Goal: Task Accomplishment & Management: Manage account settings

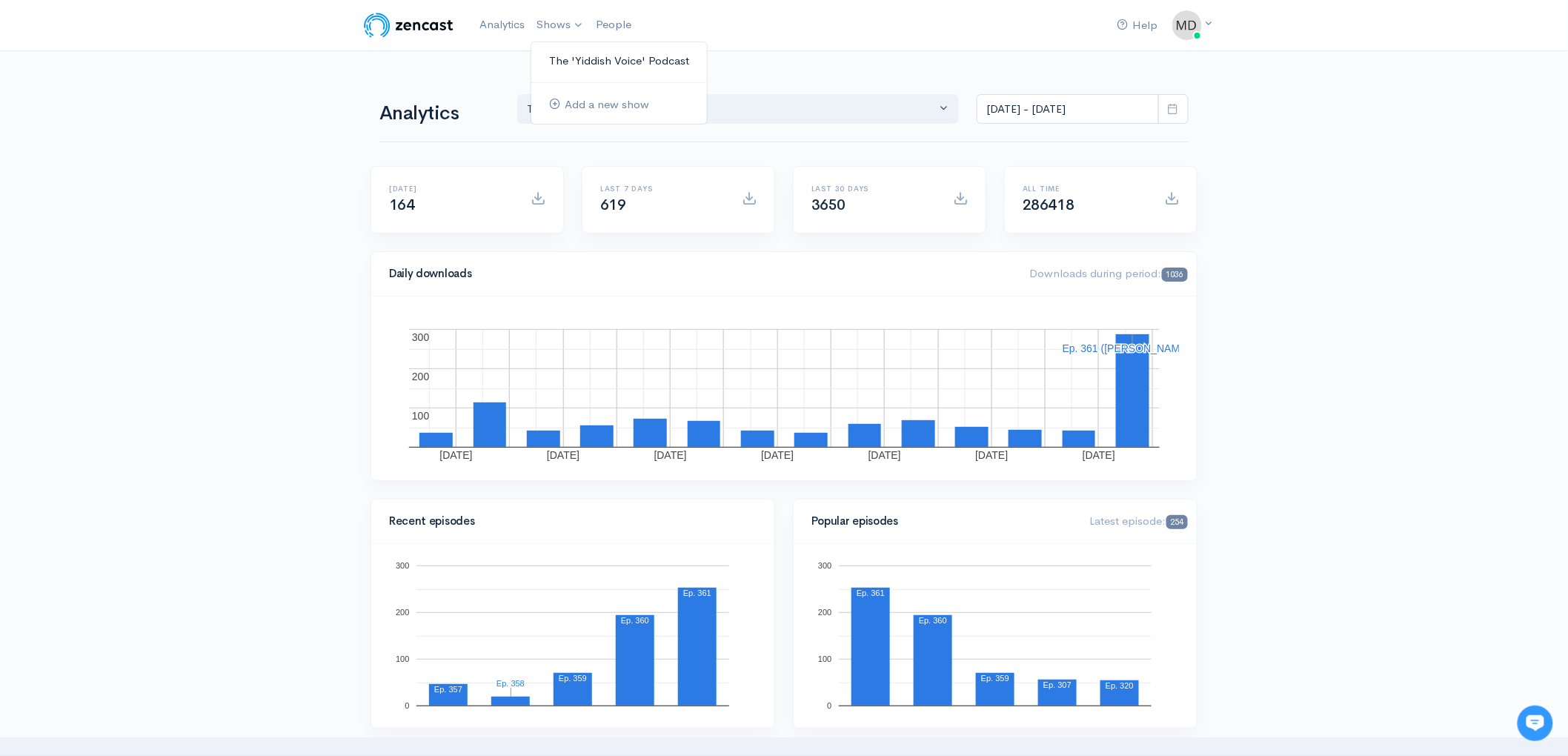
click at [588, 64] on link "The 'Yiddish Voice' Podcast" at bounding box center [619, 61] width 175 height 26
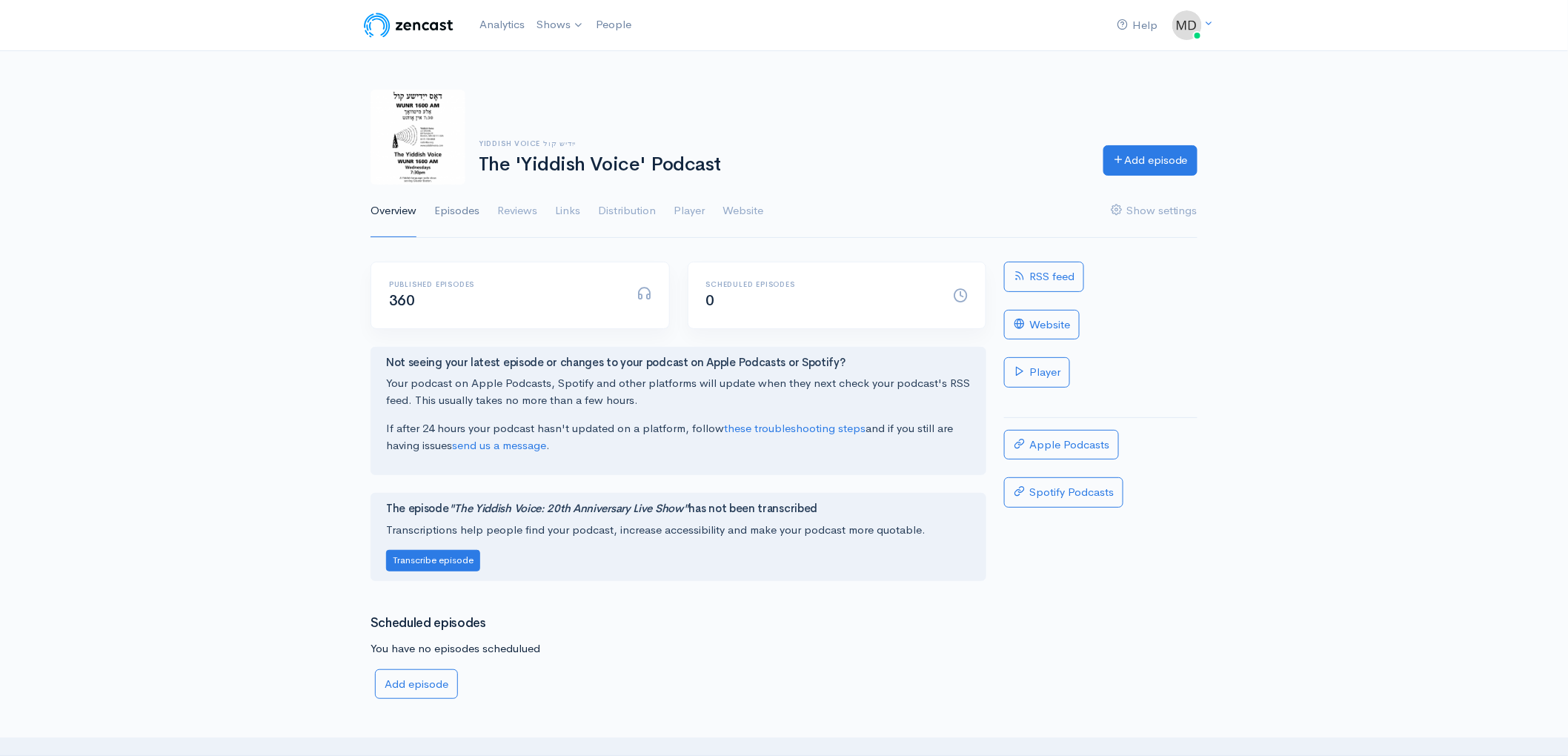
click at [454, 211] on link "Episodes" at bounding box center [457, 210] width 45 height 53
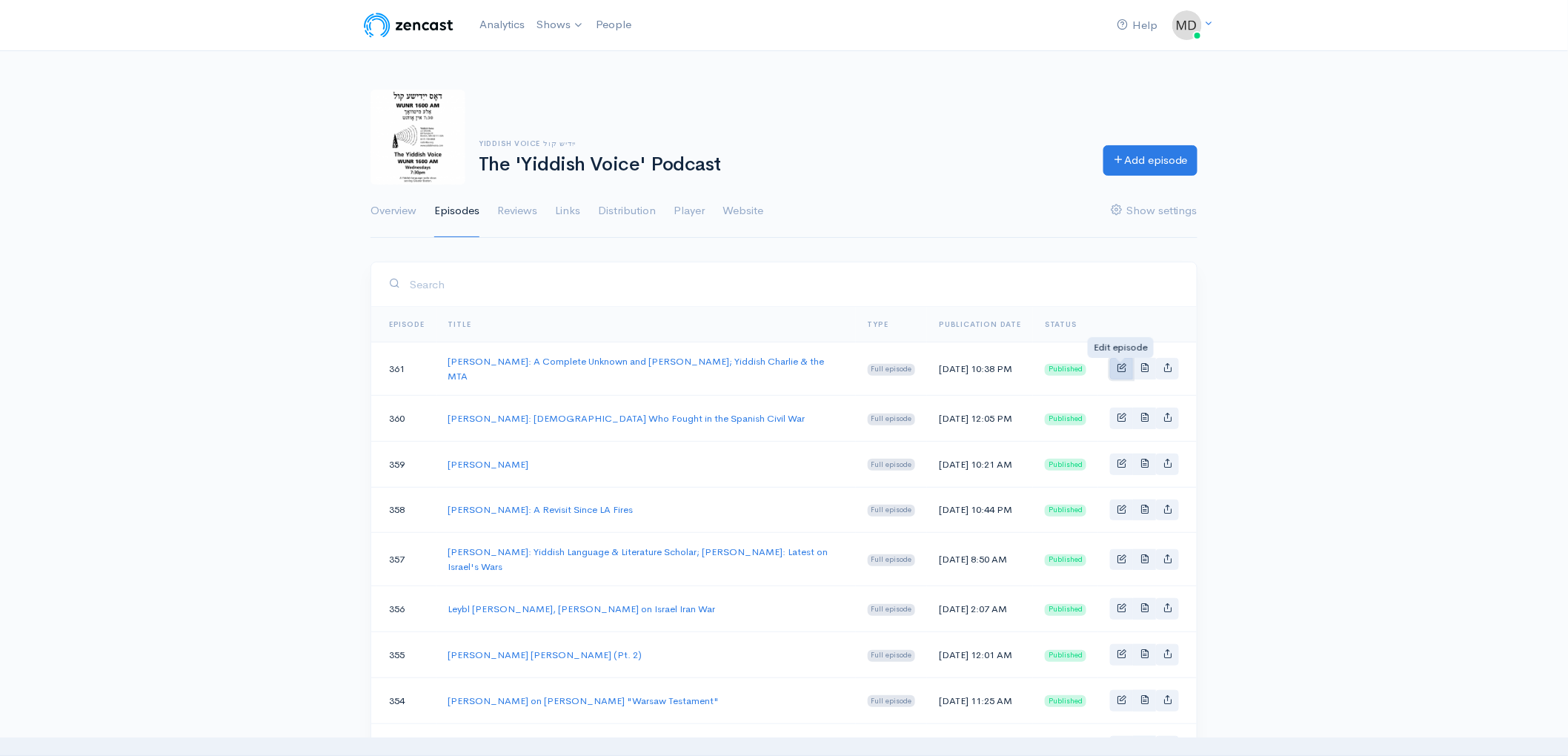
click at [1117, 366] on span "Basic example" at bounding box center [1121, 367] width 10 height 10
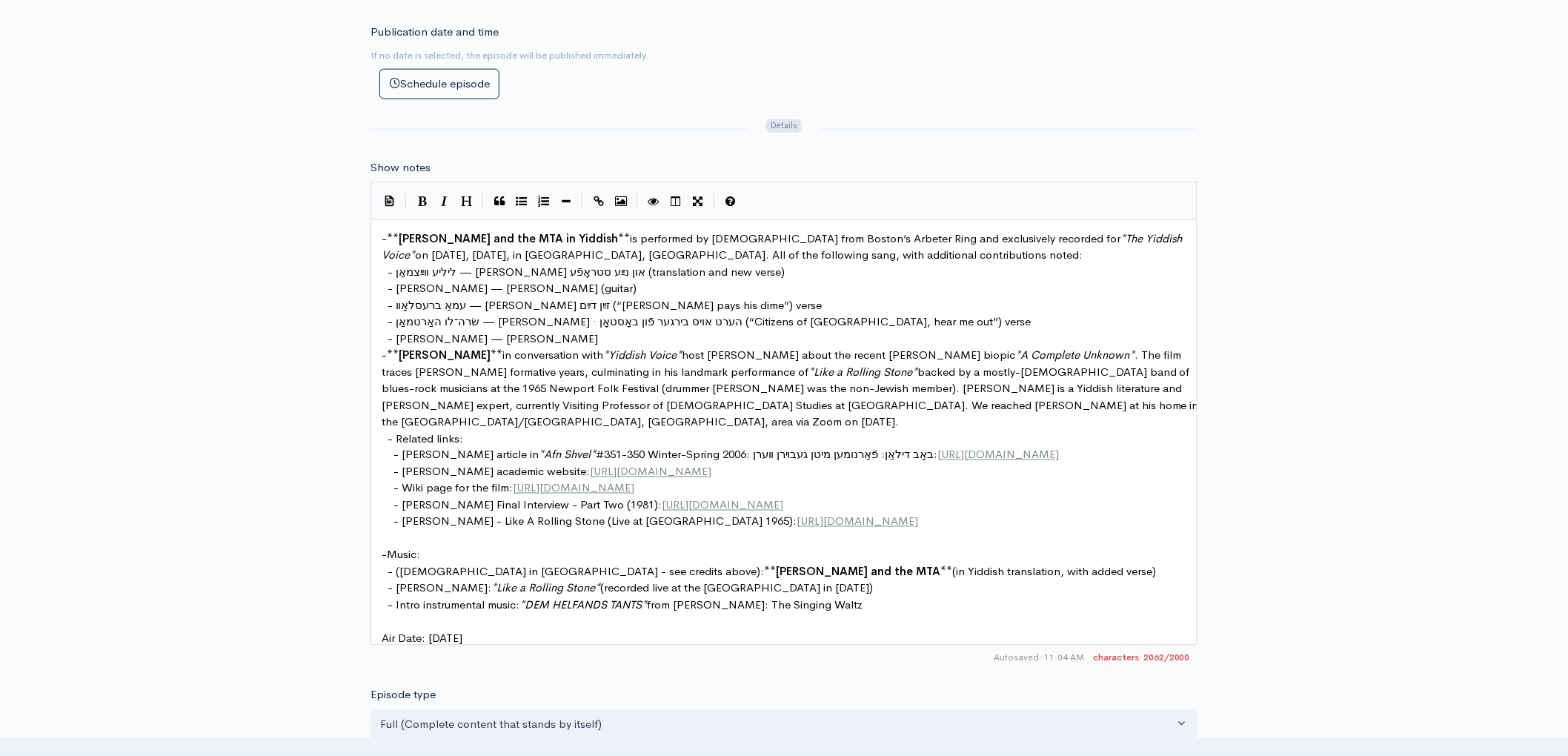
scroll to position [799, 0]
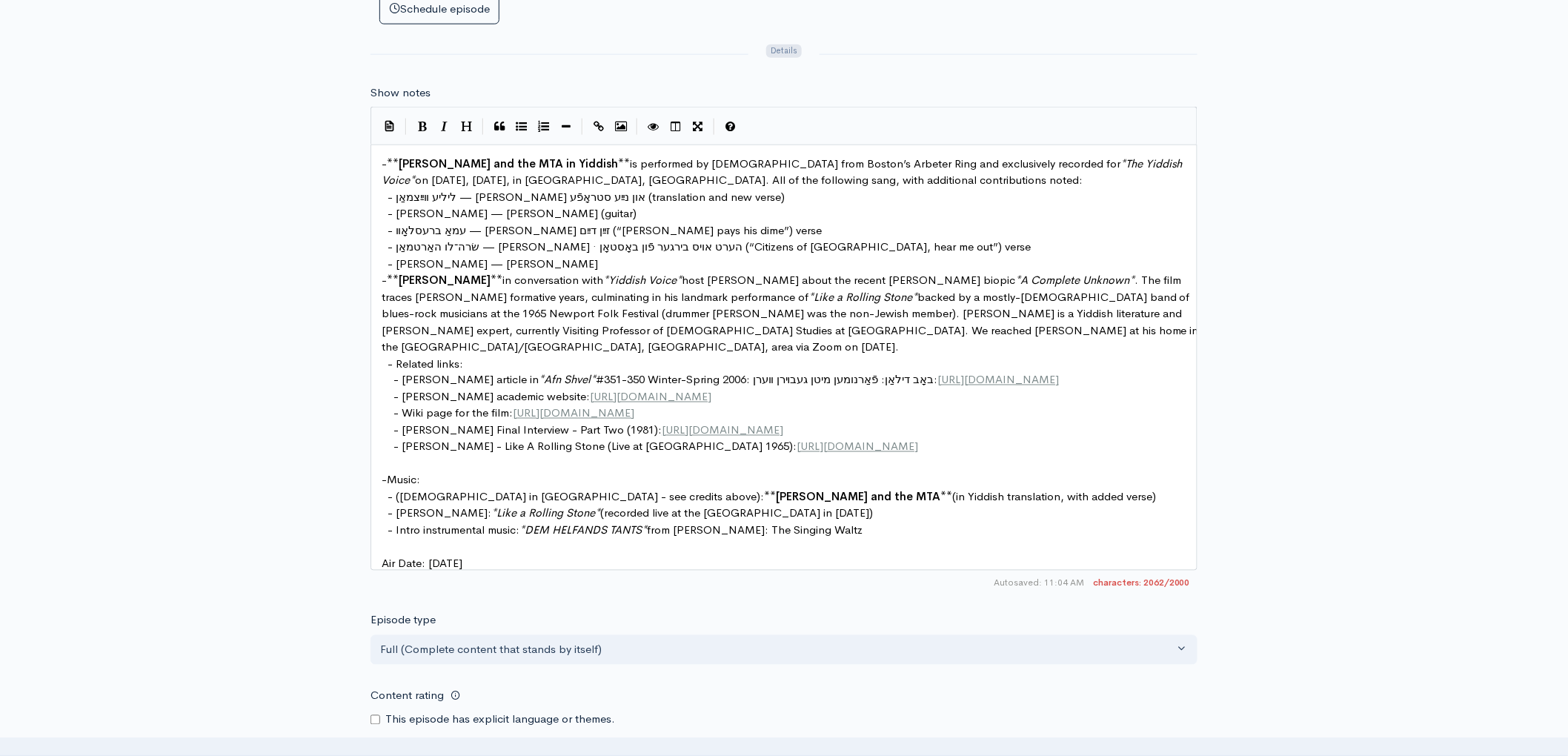
click at [468, 483] on pre "- Music:" at bounding box center [790, 481] width 823 height 17
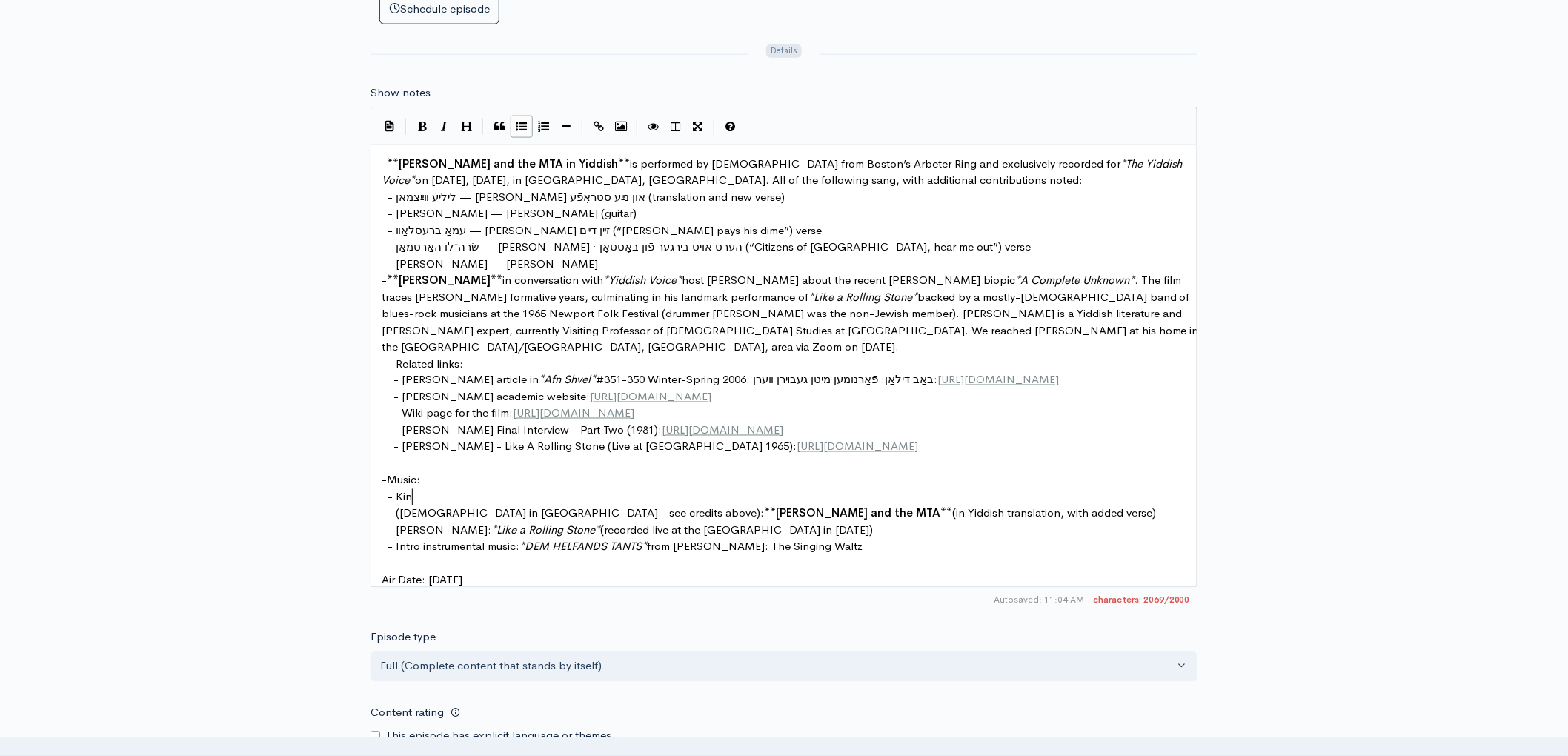
type textarea "Kins"
type textarea "gstong"
type textarea "Trio: M.T"
type textarea ".A."
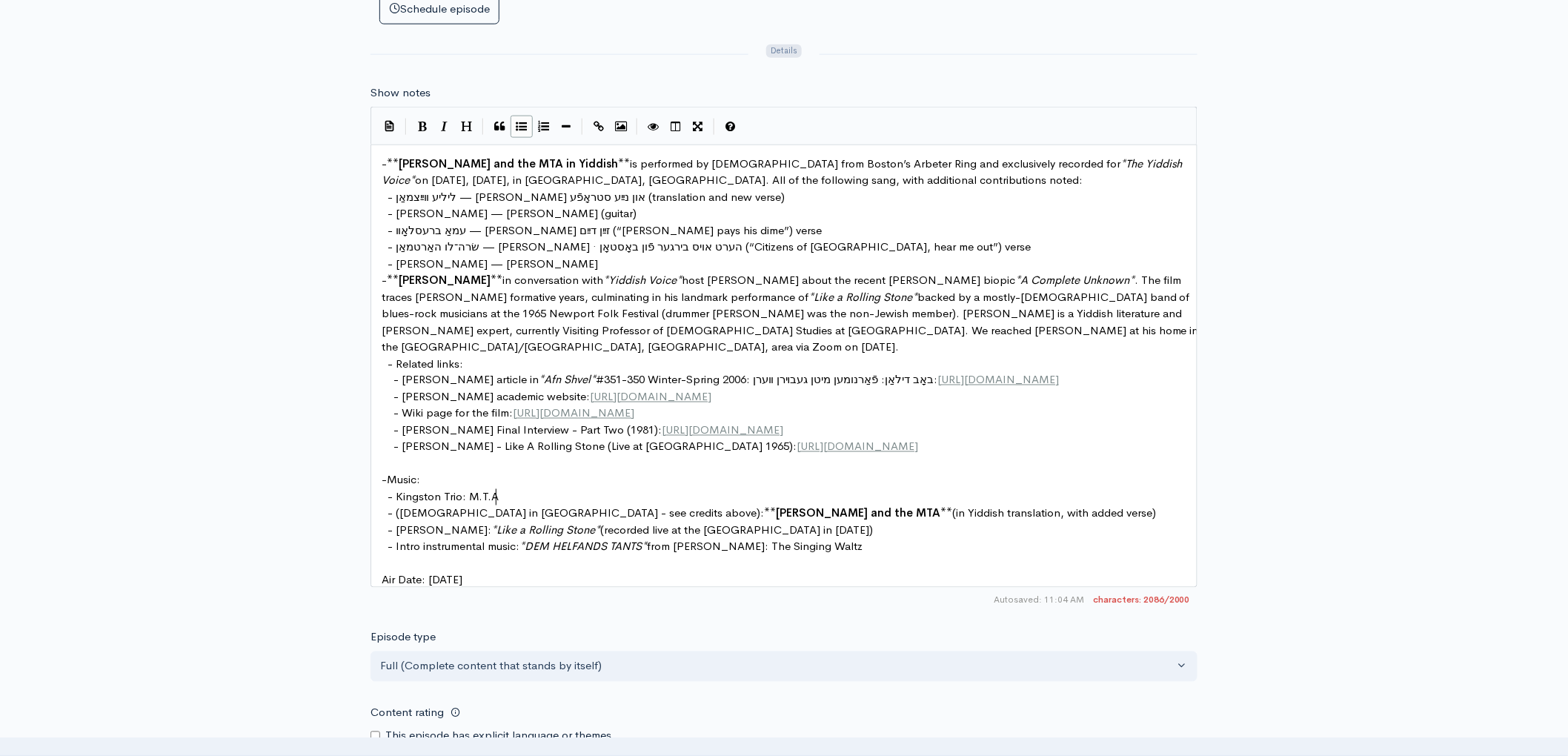
scroll to position [5, 13]
type textarea "*"
type textarea "* (from YouTube)"
click at [451, 164] on span "Charlie and the MTA in Yiddish" at bounding box center [508, 163] width 219 height 14
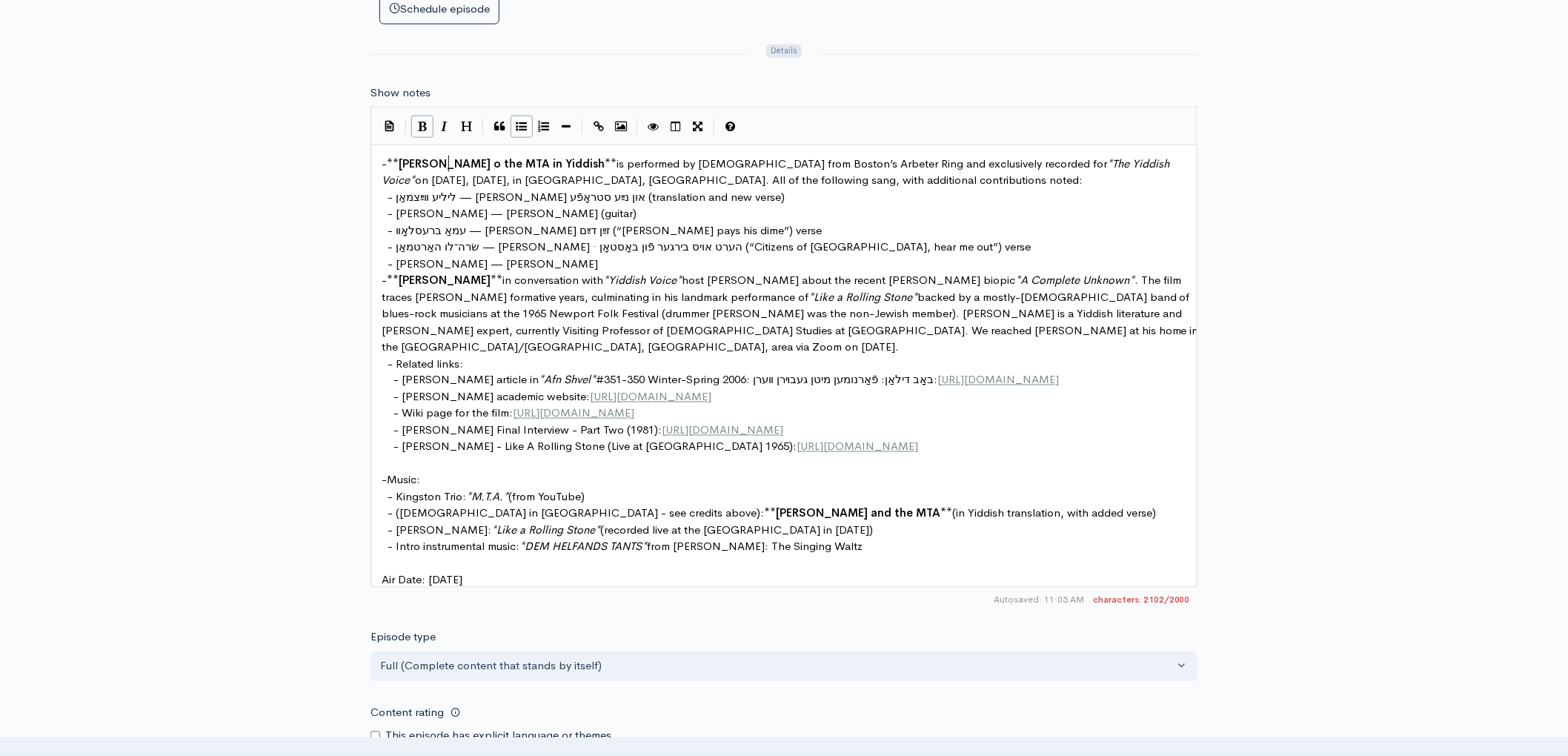
type textarea "on"
click at [401, 163] on span "[PERSON_NAME] on the MTA in Yiddish" at bounding box center [505, 163] width 213 height 14
click at [776, 509] on span "Charlie and the MTA" at bounding box center [857, 513] width 164 height 14
type textarea "on"
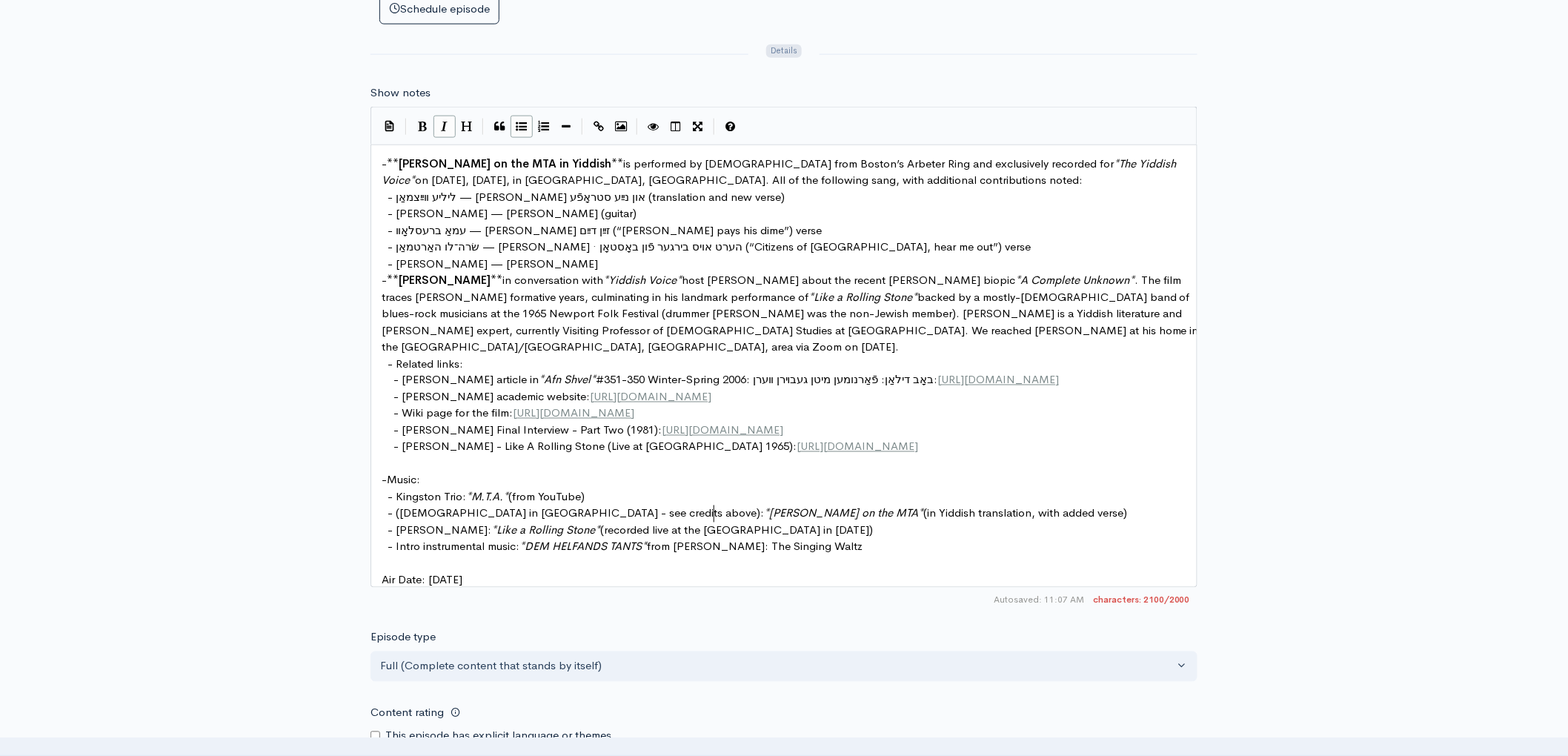
type textarea "."
click at [486, 163] on span "[PERSON_NAME] on the MTA in Yiddish" at bounding box center [505, 163] width 213 height 14
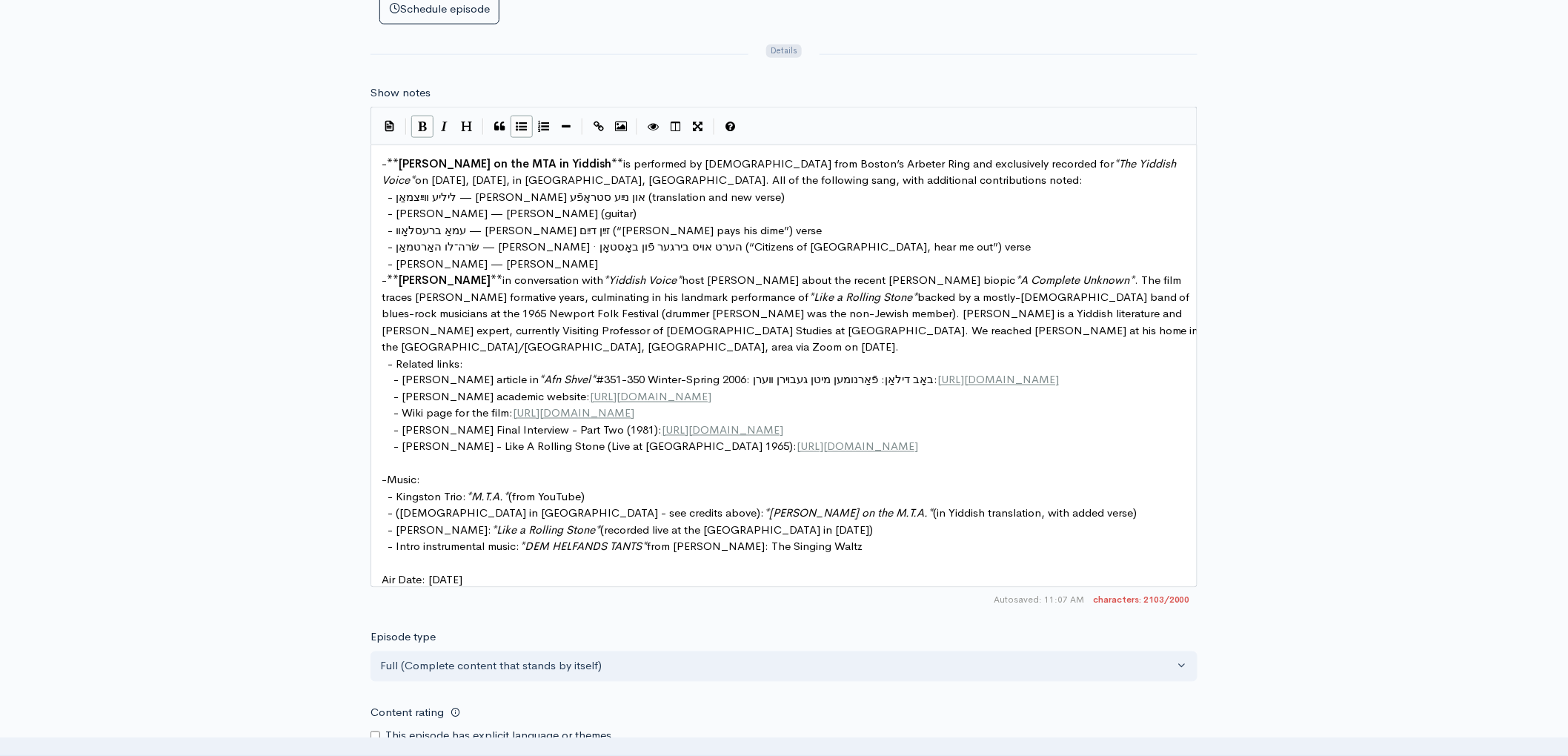
type textarea "."
click at [511, 500] on span "(from YouTube)" at bounding box center [546, 497] width 76 height 14
type textarea "(A"
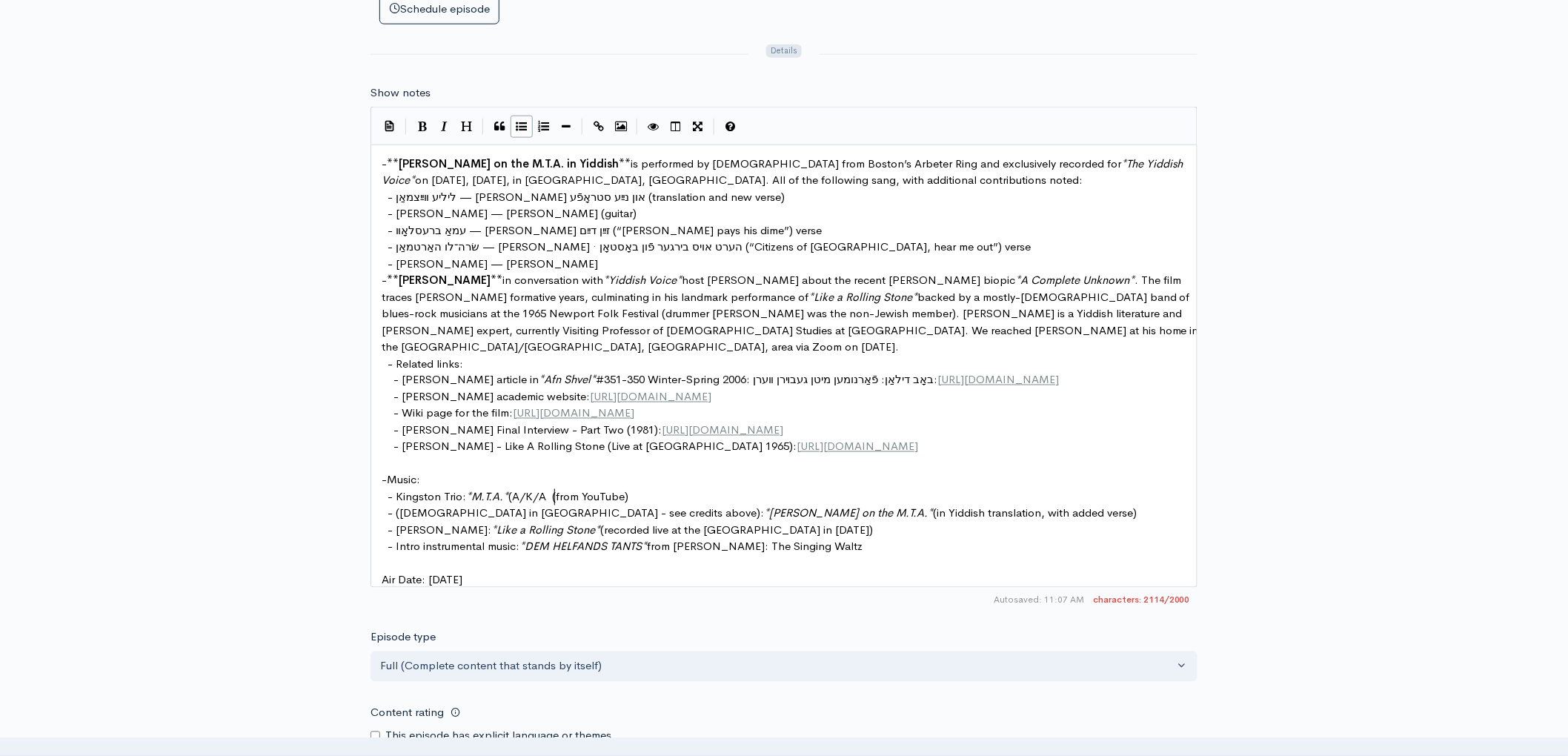
scroll to position [5, 42]
type textarea "A/K/A "Charlie n t"
type textarea "on h"
type textarea "the M.T."
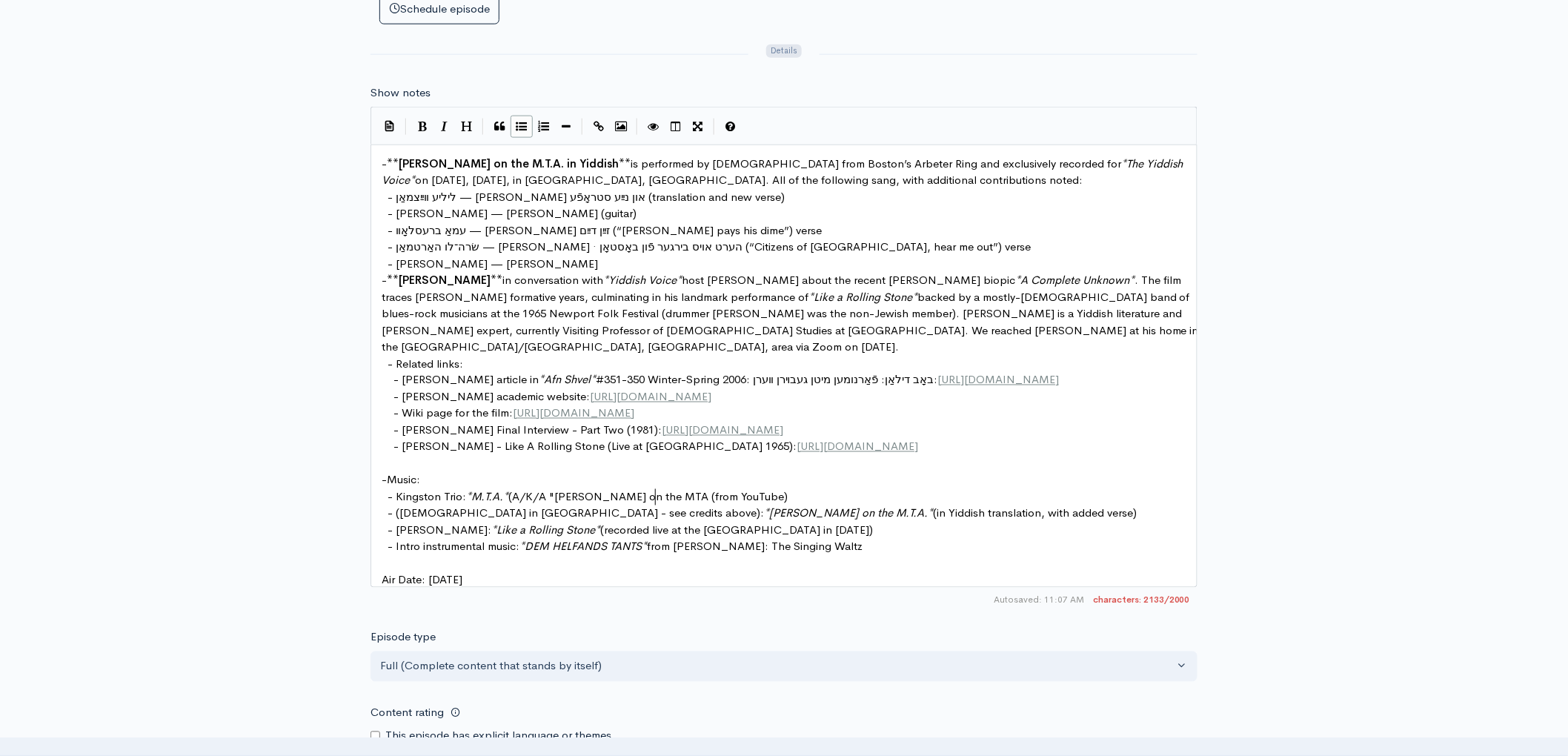
scroll to position [5, 11]
type textarea "TA")"
paste textarea ")"
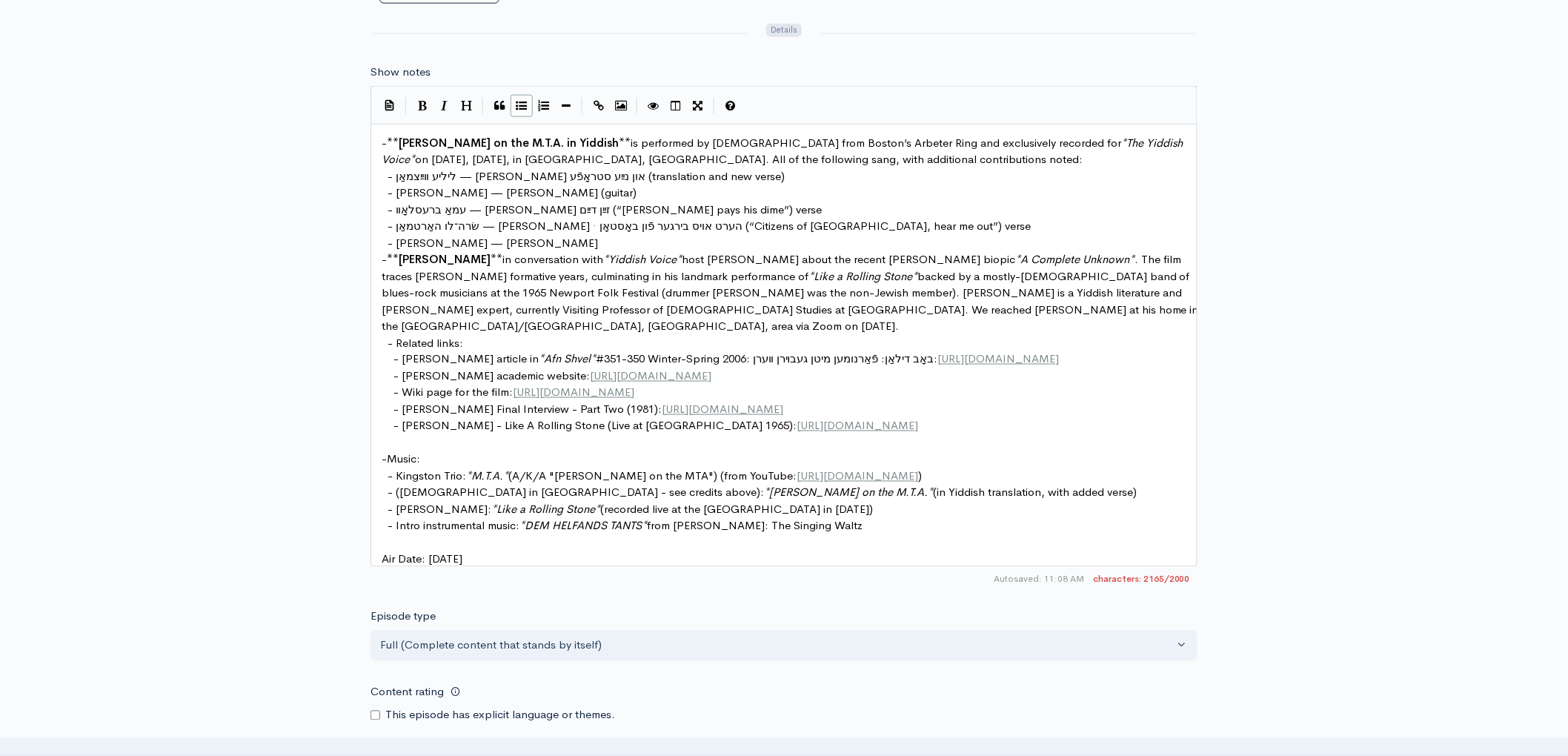
scroll to position [820, 0]
type textarea ": )"
click at [1054, 305] on pre "- ** Marc Caplan ** in conversation with * Yiddish Voice * host Mark David abou…" at bounding box center [790, 292] width 823 height 83
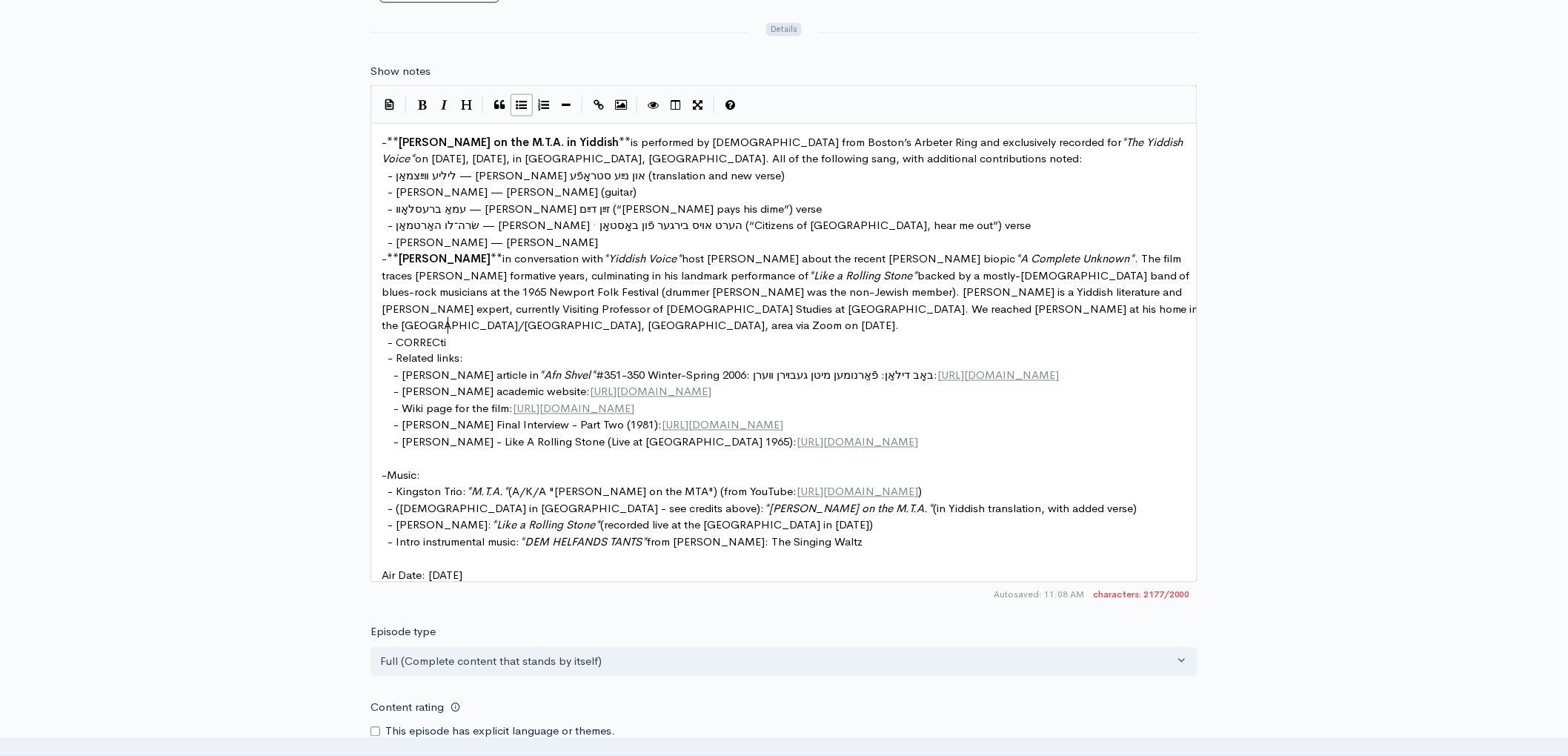
type textarea "CORRECtiON"
type textarea "TION:"
click at [749, 262] on span "host Mark David about the recent Bob Dylan biopic" at bounding box center [849, 258] width 334 height 14
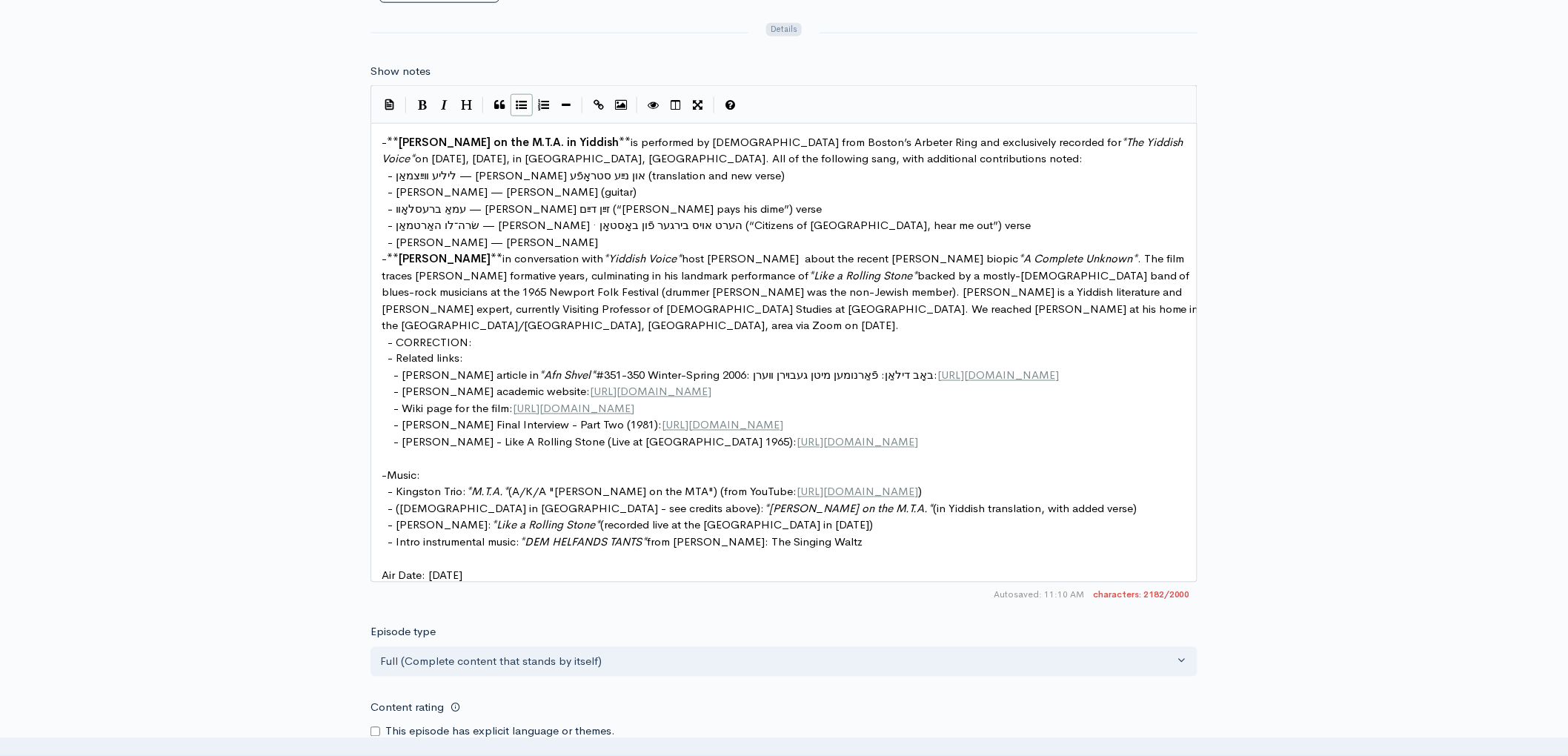
type textarea ")"
type textarea "(Meyre"
type textarea "er)"
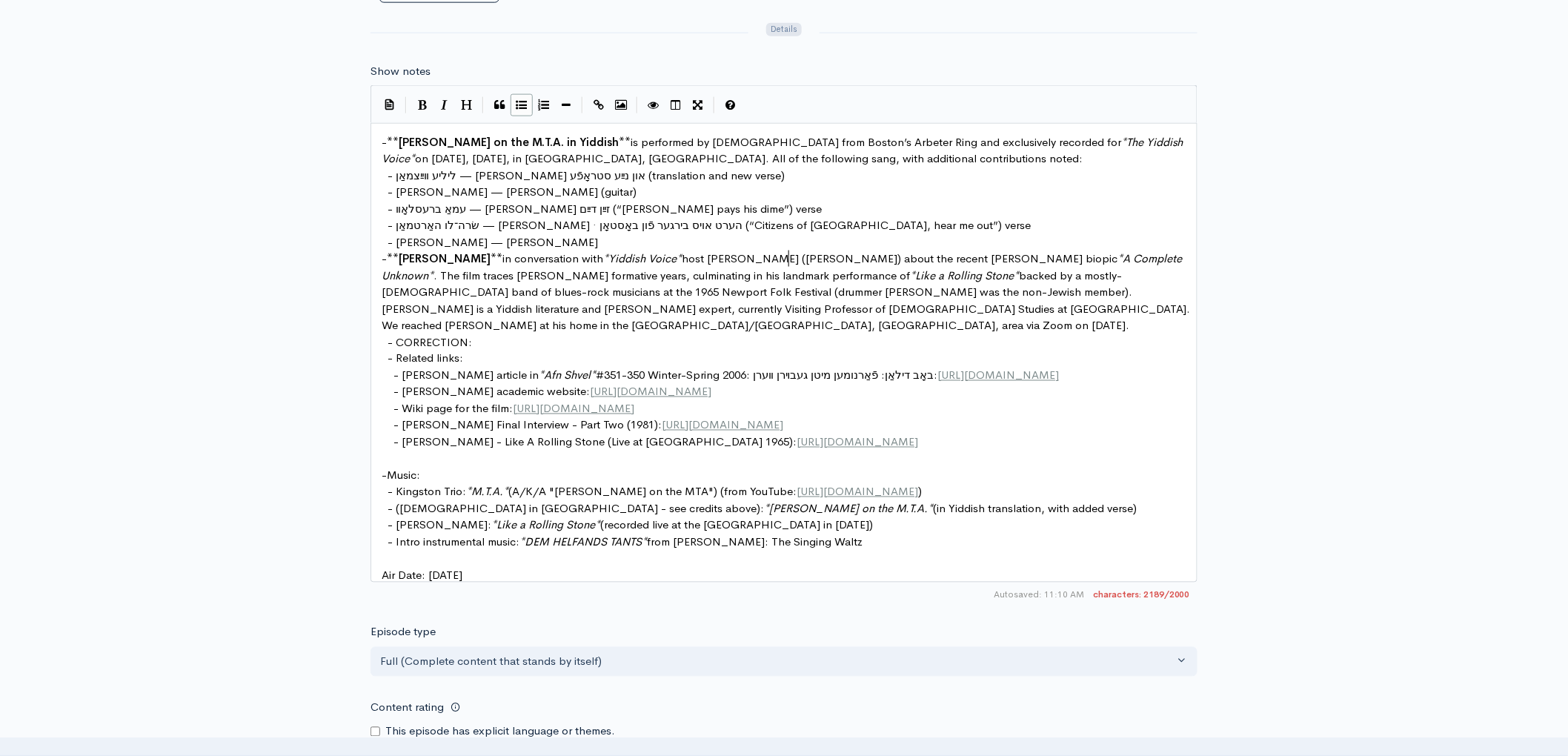
click at [486, 335] on pre "- CORRECTION:" at bounding box center [790, 343] width 823 height 17
type textarea "Murry"
type textarea "ey"
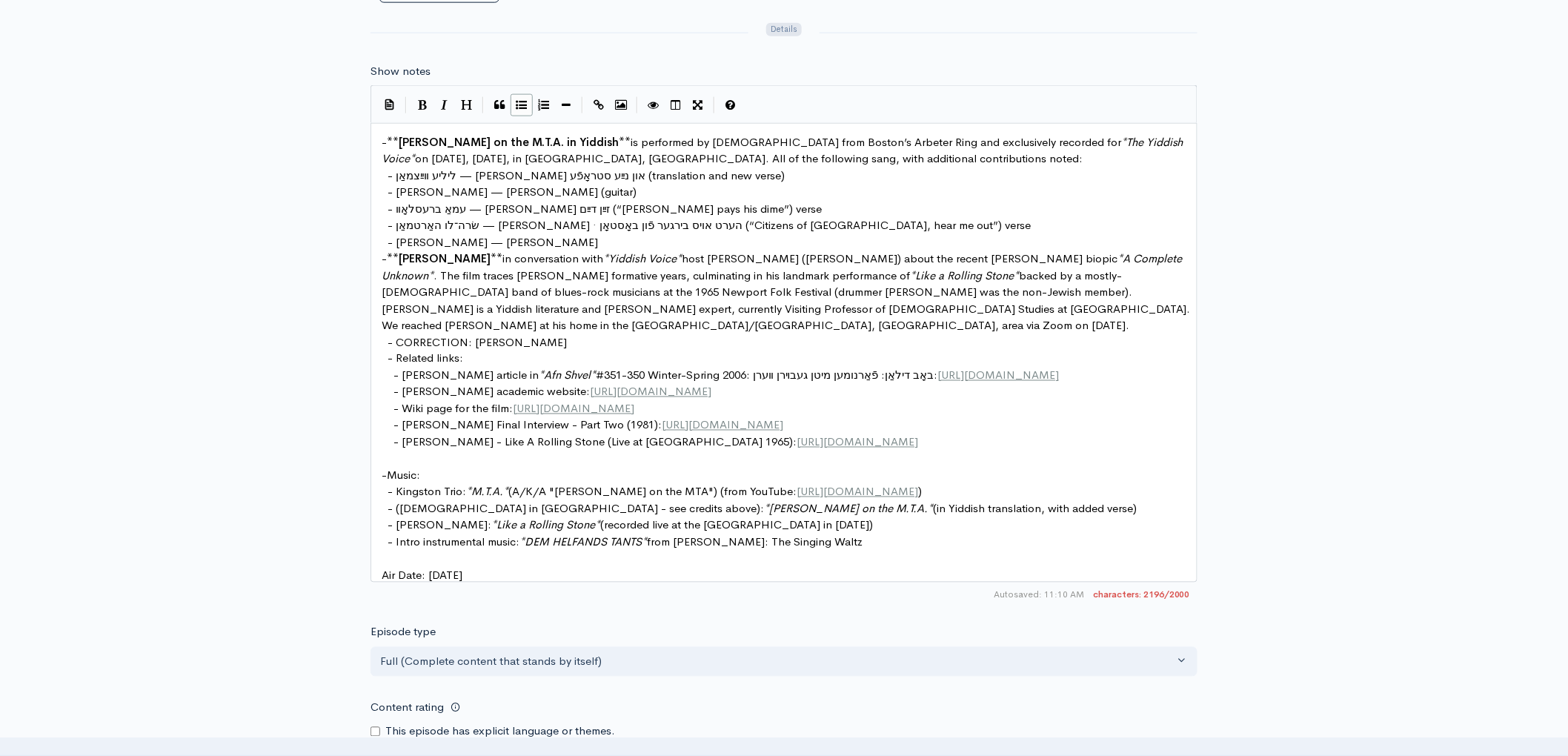
type textarea "ay"
type textarea "Lerner"
drag, startPoint x: 474, startPoint y: 325, endPoint x: 572, endPoint y: 322, distance: 98.0
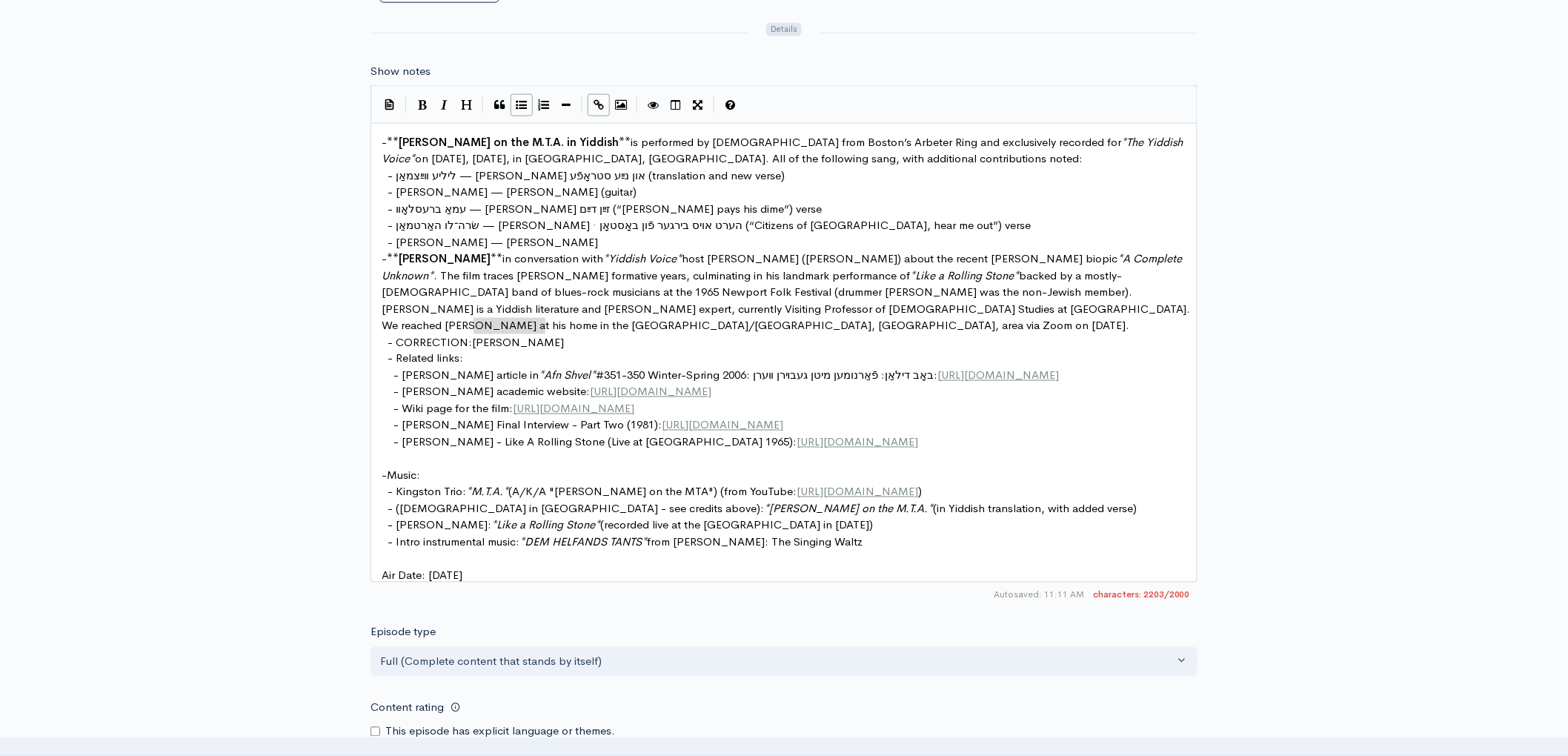
type textarea "[PERSON_NAME]"
click at [597, 99] on icon "Create Link" at bounding box center [599, 104] width 10 height 11
click at [567, 350] on pre "- Related links:" at bounding box center [790, 359] width 823 height 17
type textarea "[PERSON_NAME]"
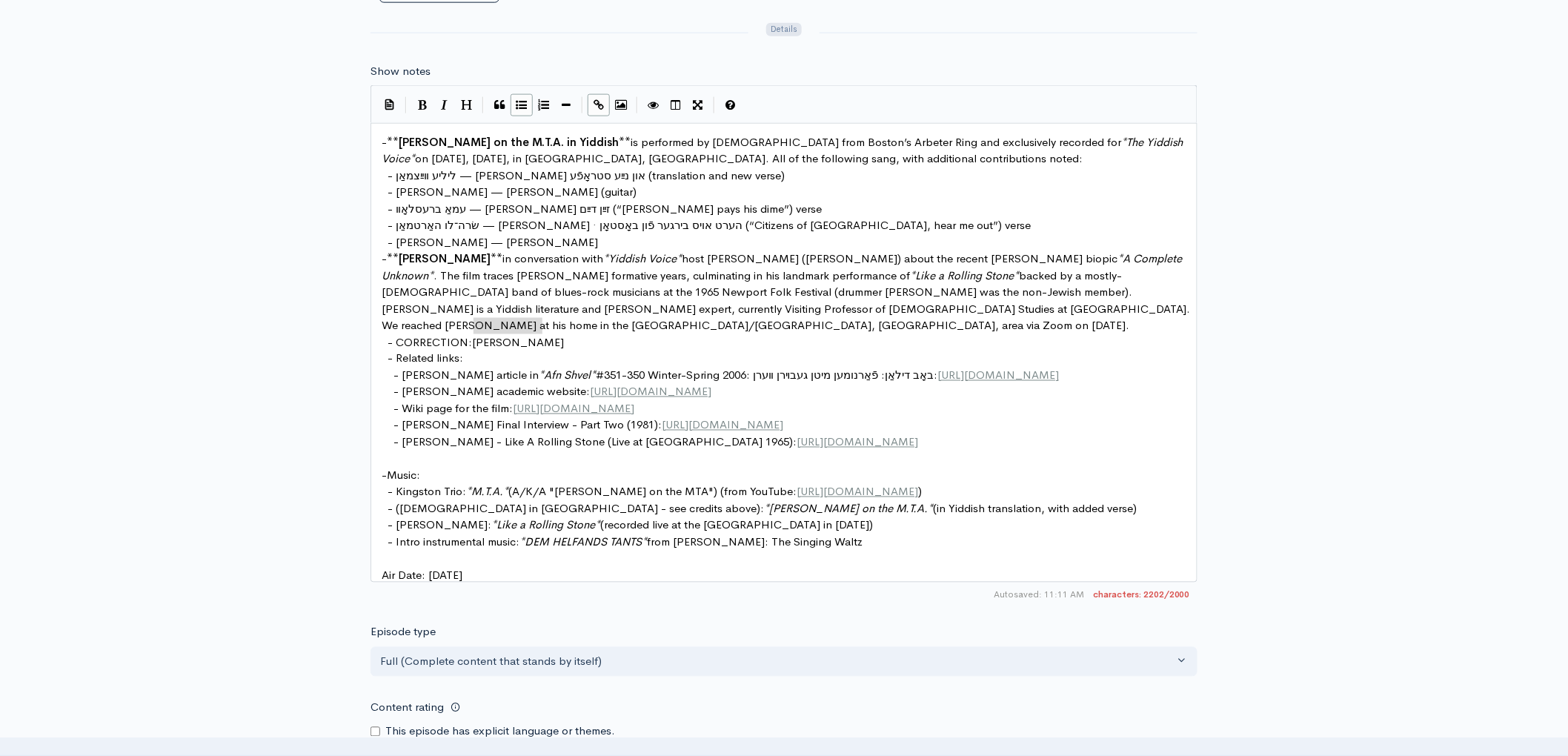
click at [591, 98] on button "Create Link" at bounding box center [599, 105] width 23 height 23
type textarea "is incorrectly identified by Meyer"
click at [788, 335] on span "is incorrectly identified by Meyer" at bounding box center [811, 342] width 222 height 14
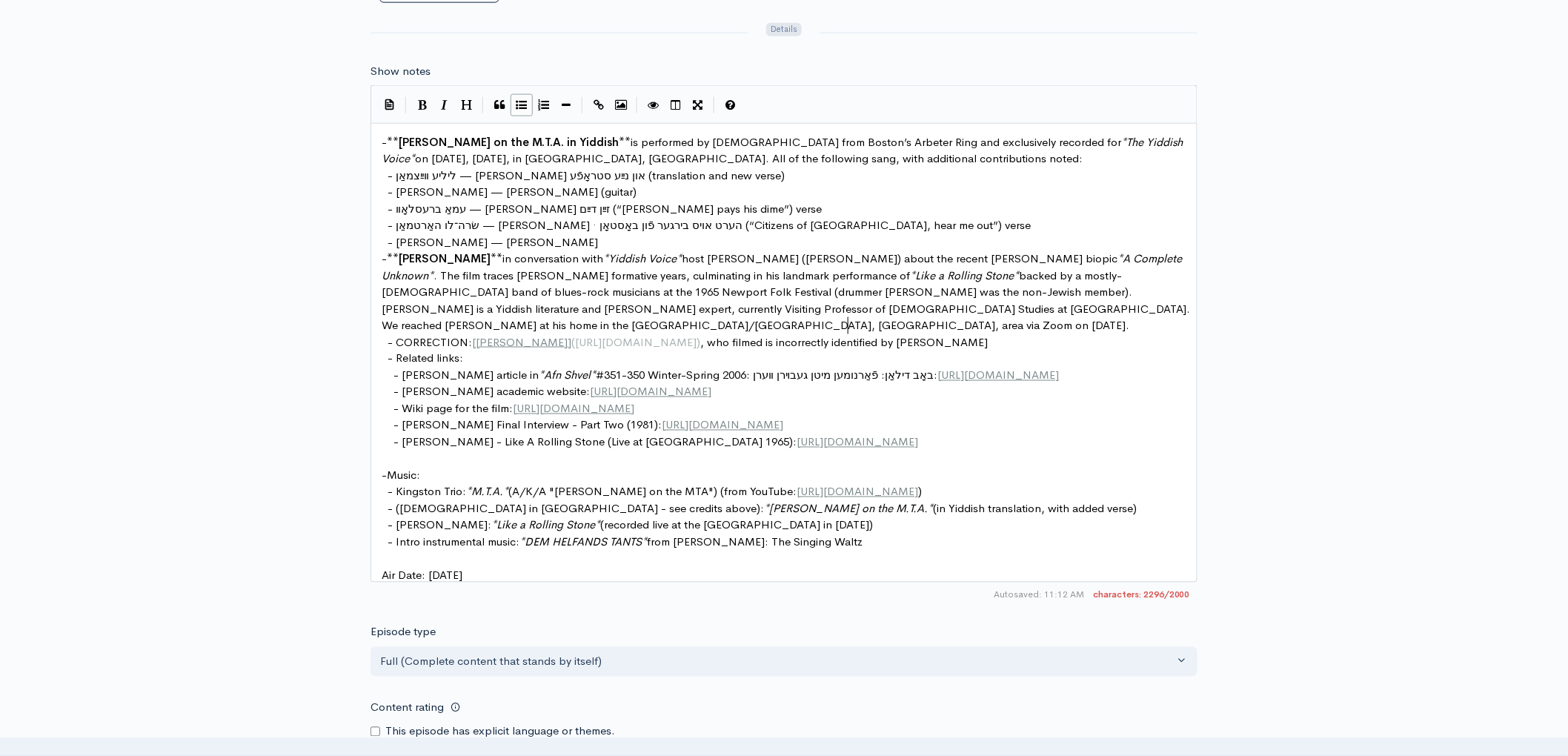
scroll to position [5, 63]
type textarea ", who filmed K"
type textarea "recorded"
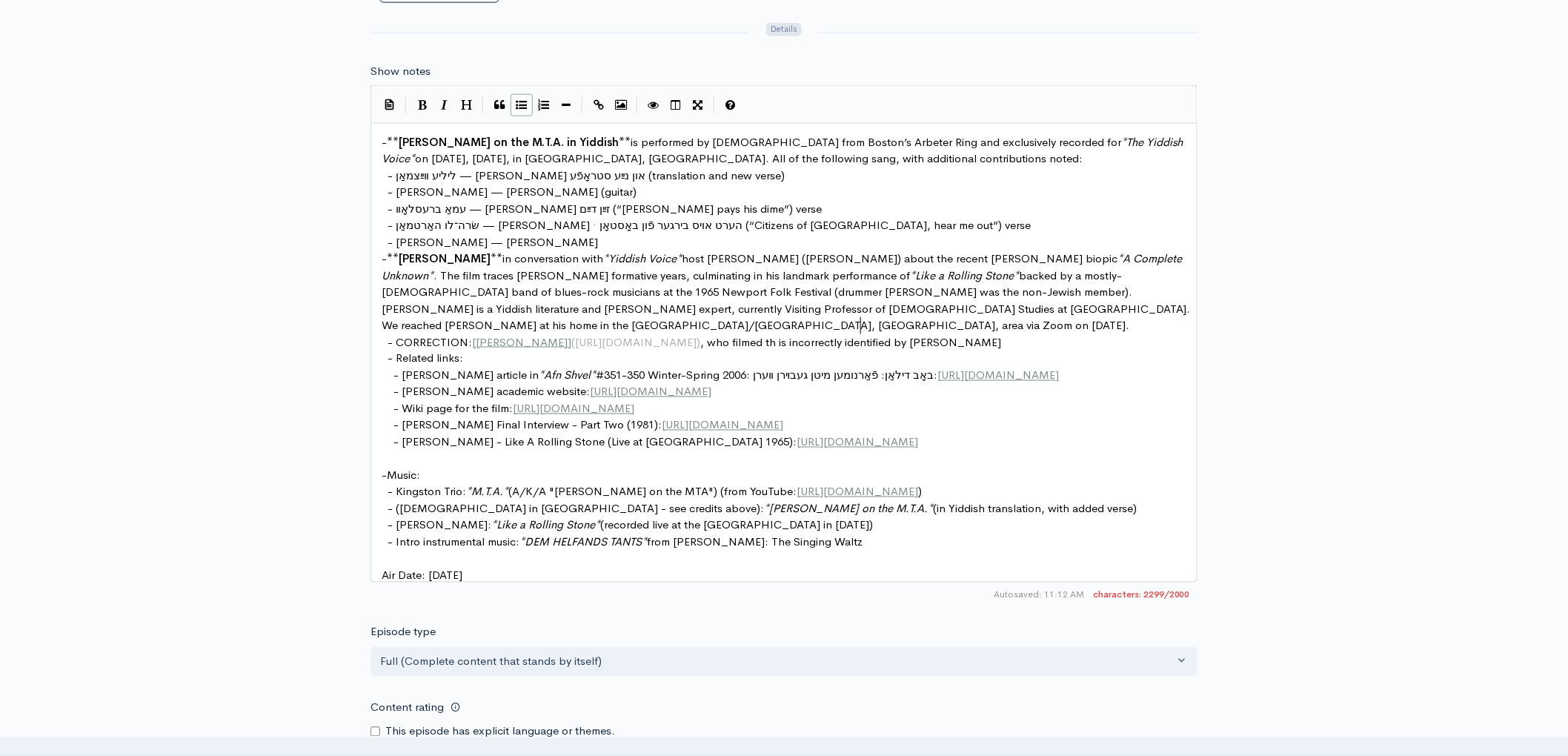
type textarea "filmed the"
type textarea "Dylan's 1965"
type textarea "Newport f"
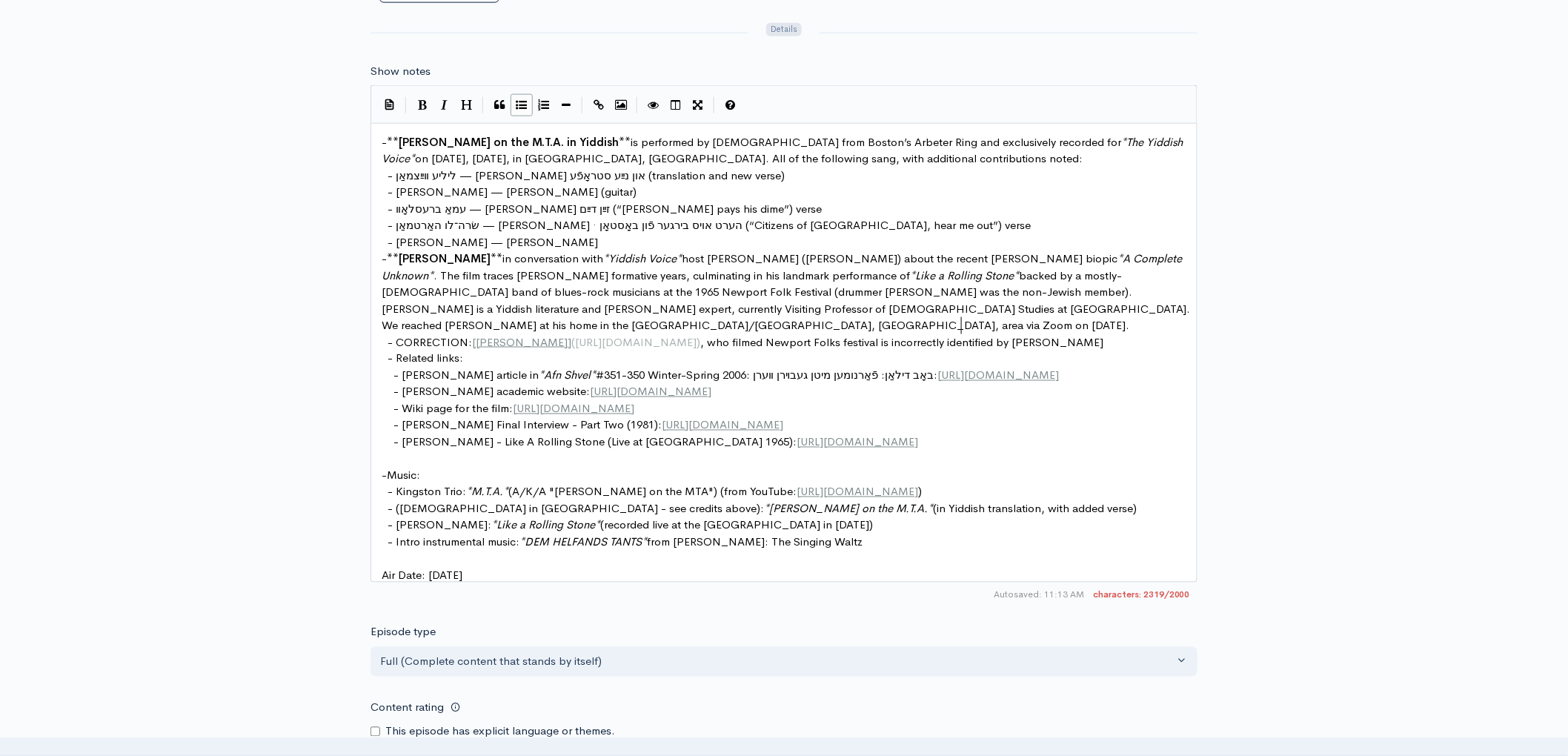
scroll to position [5, 68]
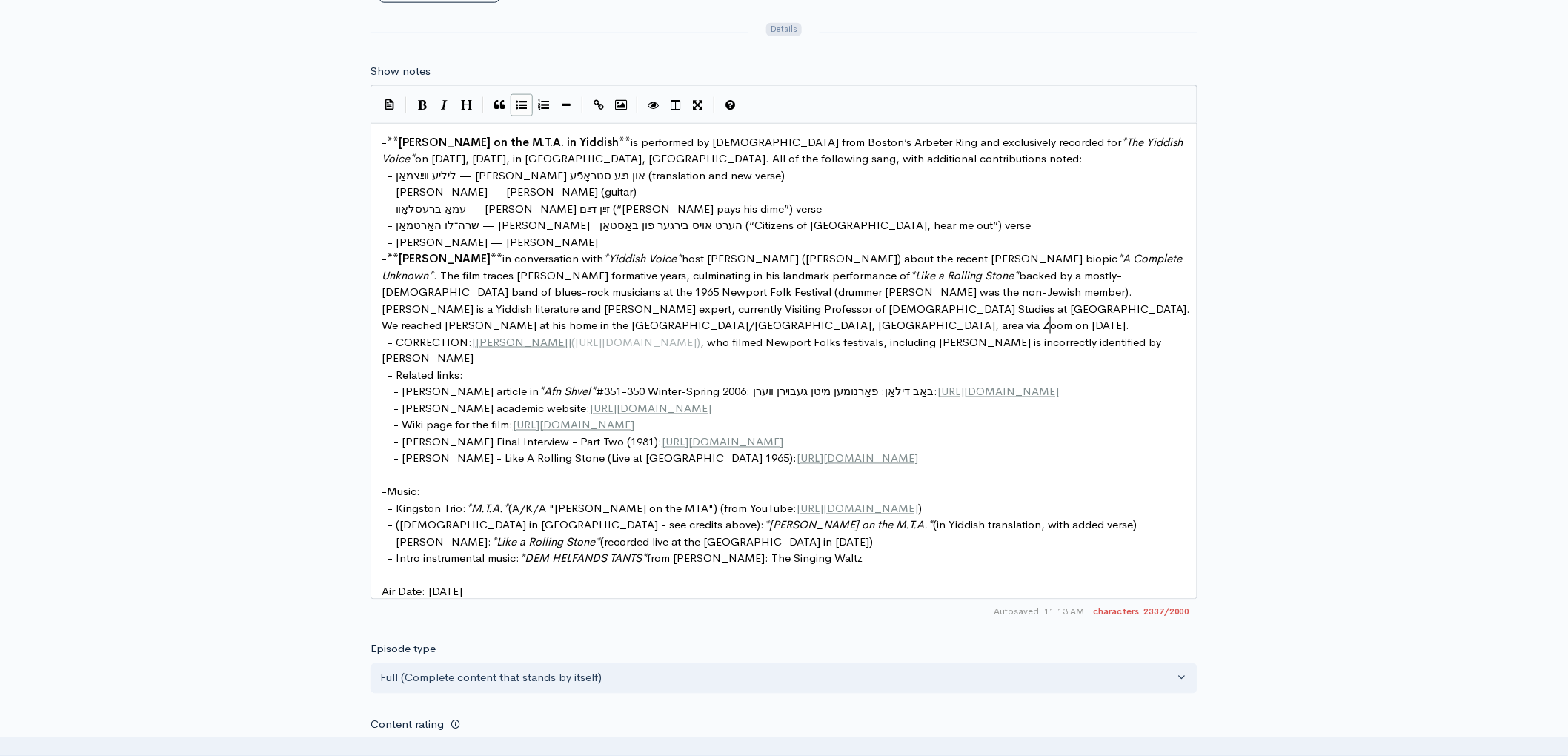
type textarea "Folks festivals, including Dylans"
type textarea "'s performance in 1965,"
type textarea "sa"
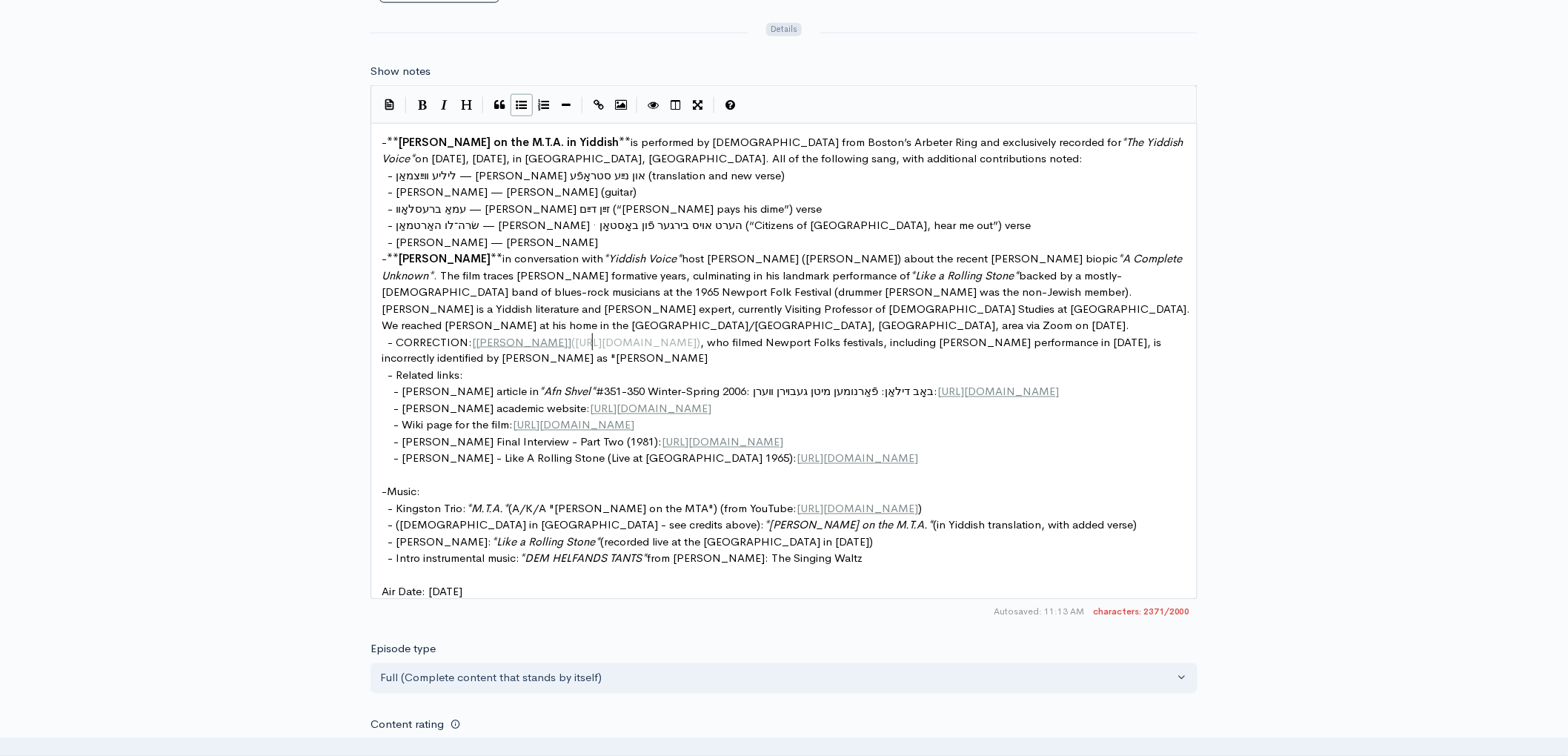
scroll to position [5, 60]
type textarea "as "Lerman"."
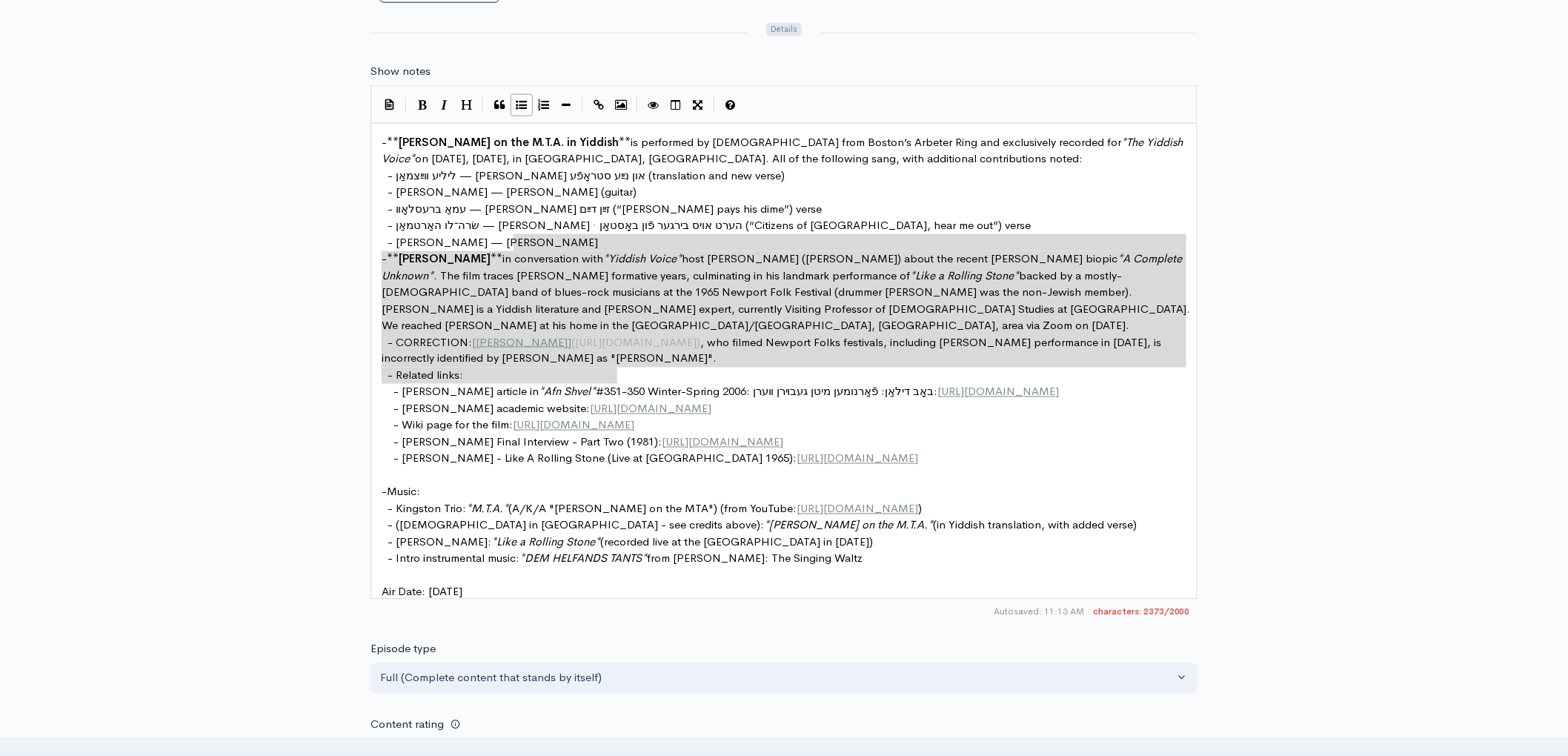
drag, startPoint x: 544, startPoint y: 244, endPoint x: 619, endPoint y: 375, distance: 151.0
type textarea "- **Marc Caplan** in conversation with *Yiddish Voice* host Mark David (Meyer) …"
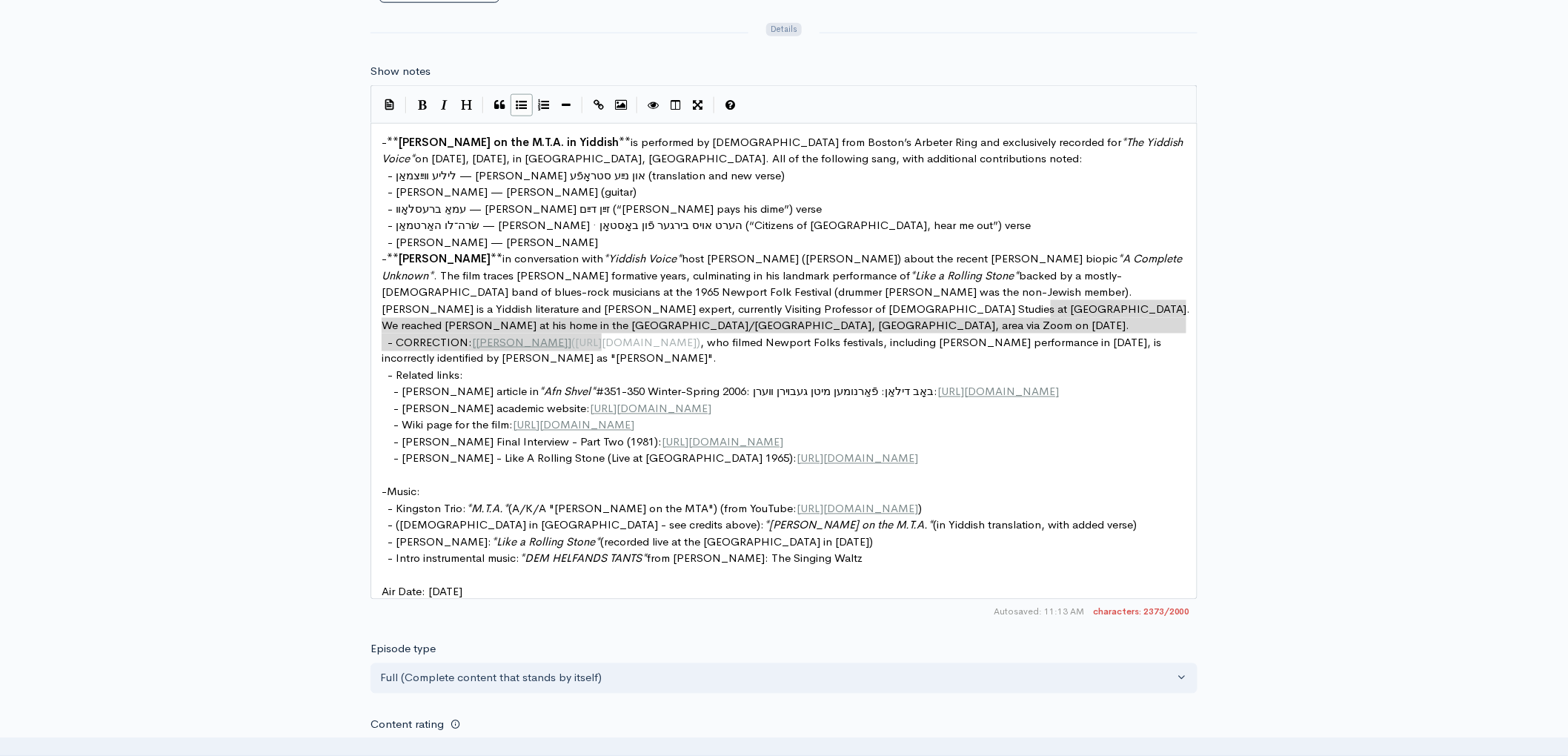
drag, startPoint x: 1087, startPoint y: 305, endPoint x: 1122, endPoint y: 348, distance: 55.4
type textarea "- CORRECTION: [Murray Lerner](https://en.wikipedia.org/wiki/Murray_Lerner), who…"
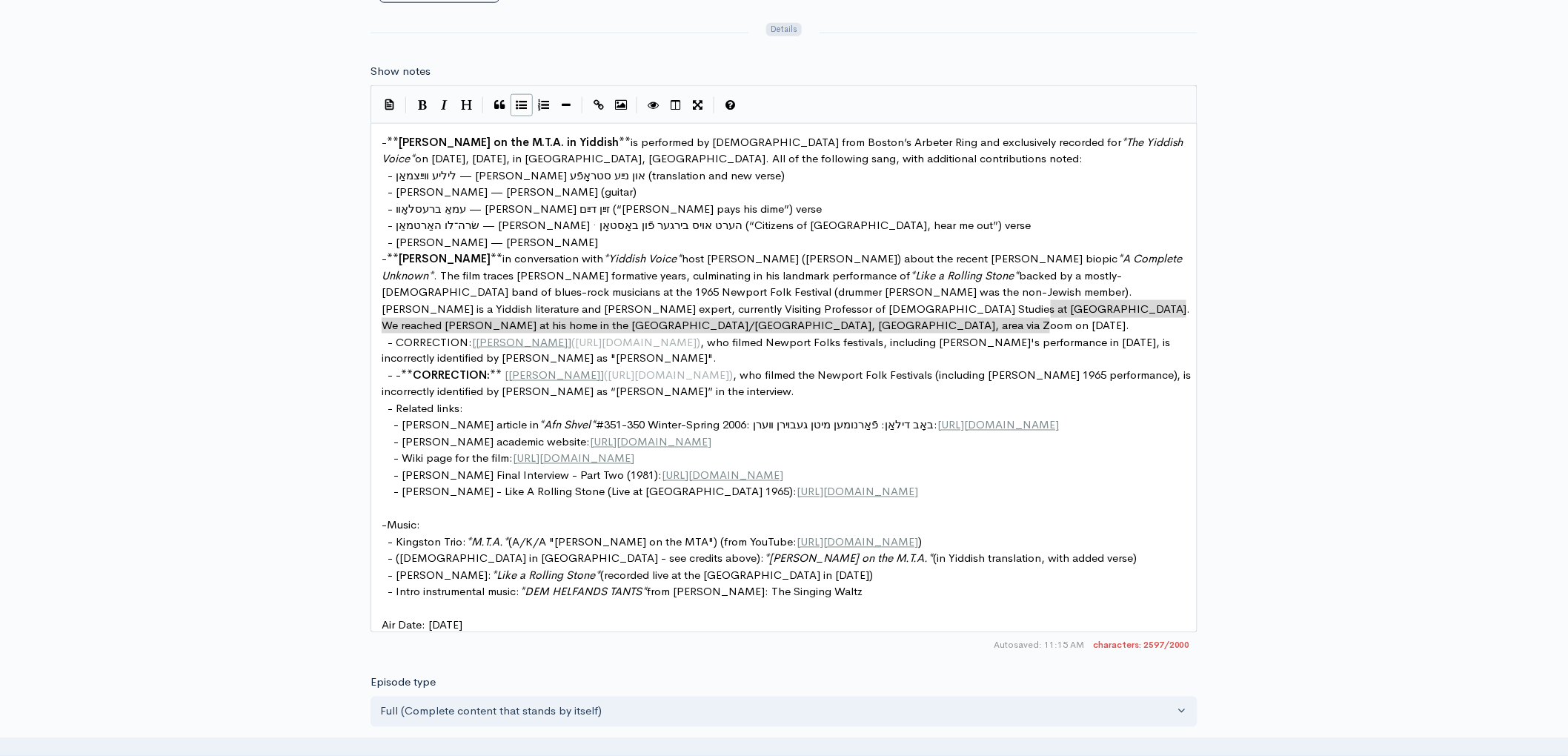
type textarea "- CORRECTION: [Murray Lerner](https://en.wikipedia.org/wiki/Murray_Lerner), who…"
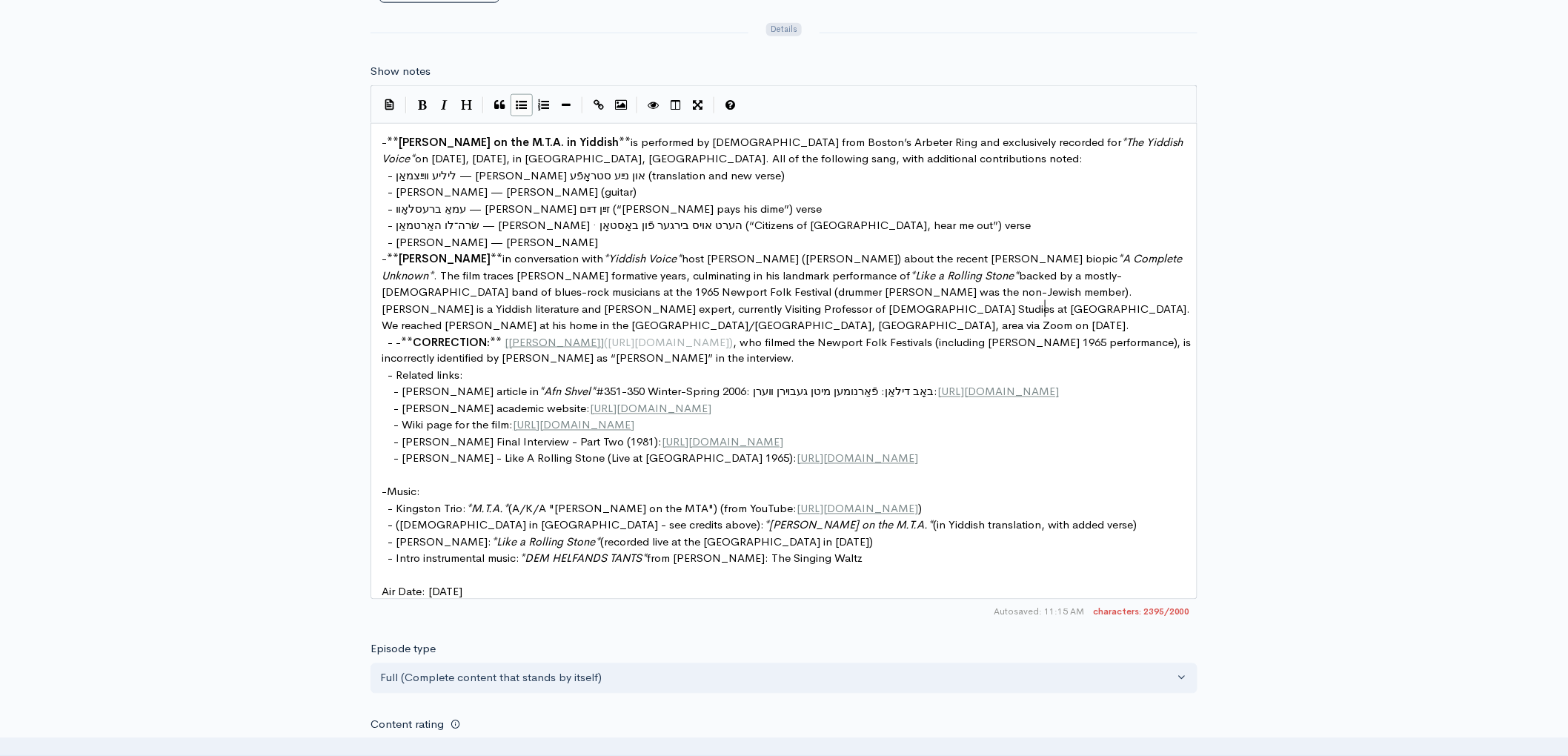
click at [888, 451] on pre "- Bob Dylan - Like A Rolling Stone (Live at Newport 1965): https://youtu.be/a6K…" at bounding box center [790, 460] width 823 height 17
type textarea "(taken from"
click at [918, 460] on span "(taken from" at bounding box center [947, 458] width 58 height 14
type textarea "taken"
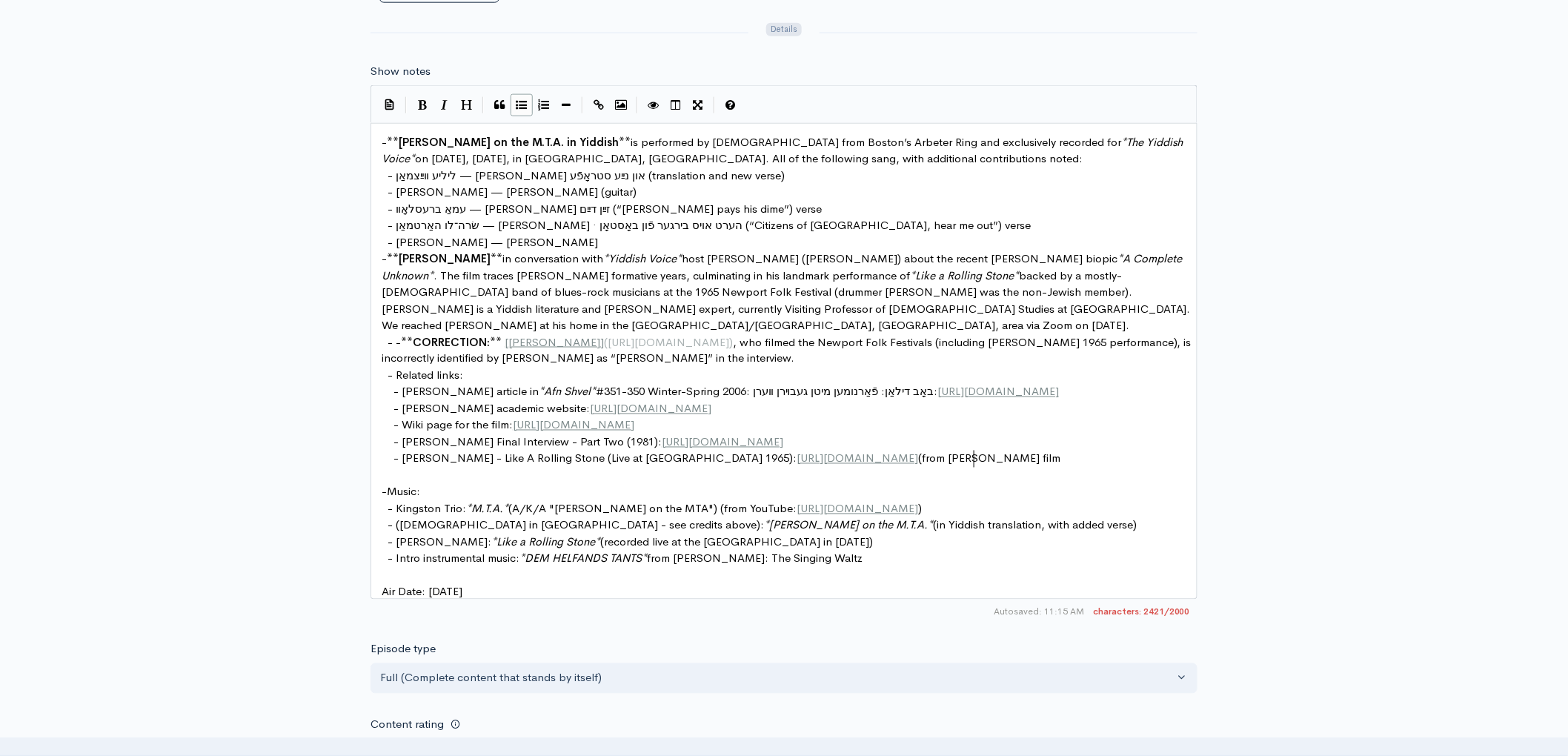
scroll to position [5, 103]
paste textarea
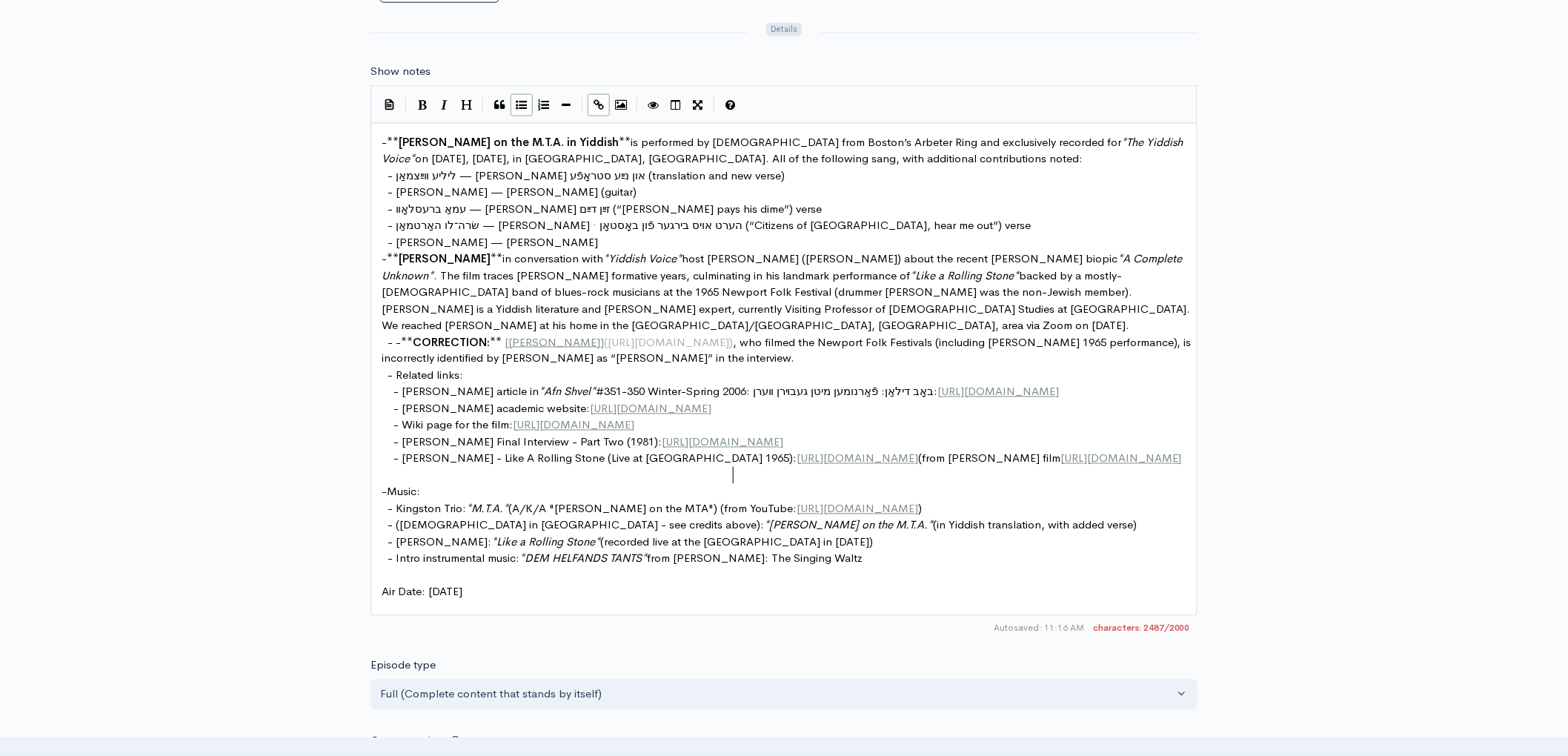
type textarea "Murray Lerner's film"
click at [986, 458] on pre "- Bob Dylan - Like A Rolling Stone (Live at Newport 1965): https://youtu.be/a6K…" at bounding box center [790, 460] width 823 height 17
paste textarea "*"
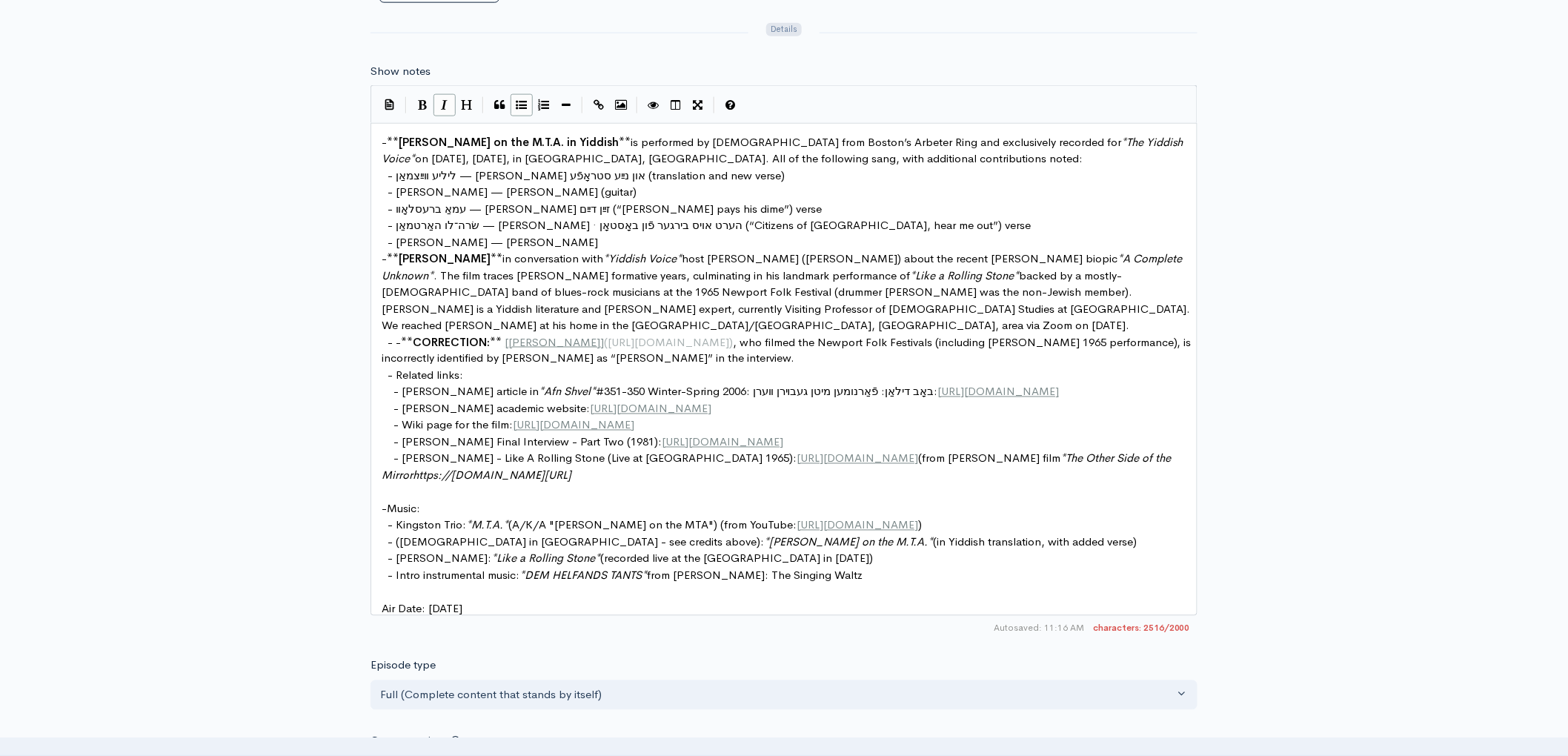
scroll to position [5, 10]
type textarea "https://en.wikipedia.org/wiki/The_Other_Side_of_the_Mirror_(film)"
type textarea ")"
drag, startPoint x: 983, startPoint y: 459, endPoint x: 1123, endPoint y: 458, distance: 140.0
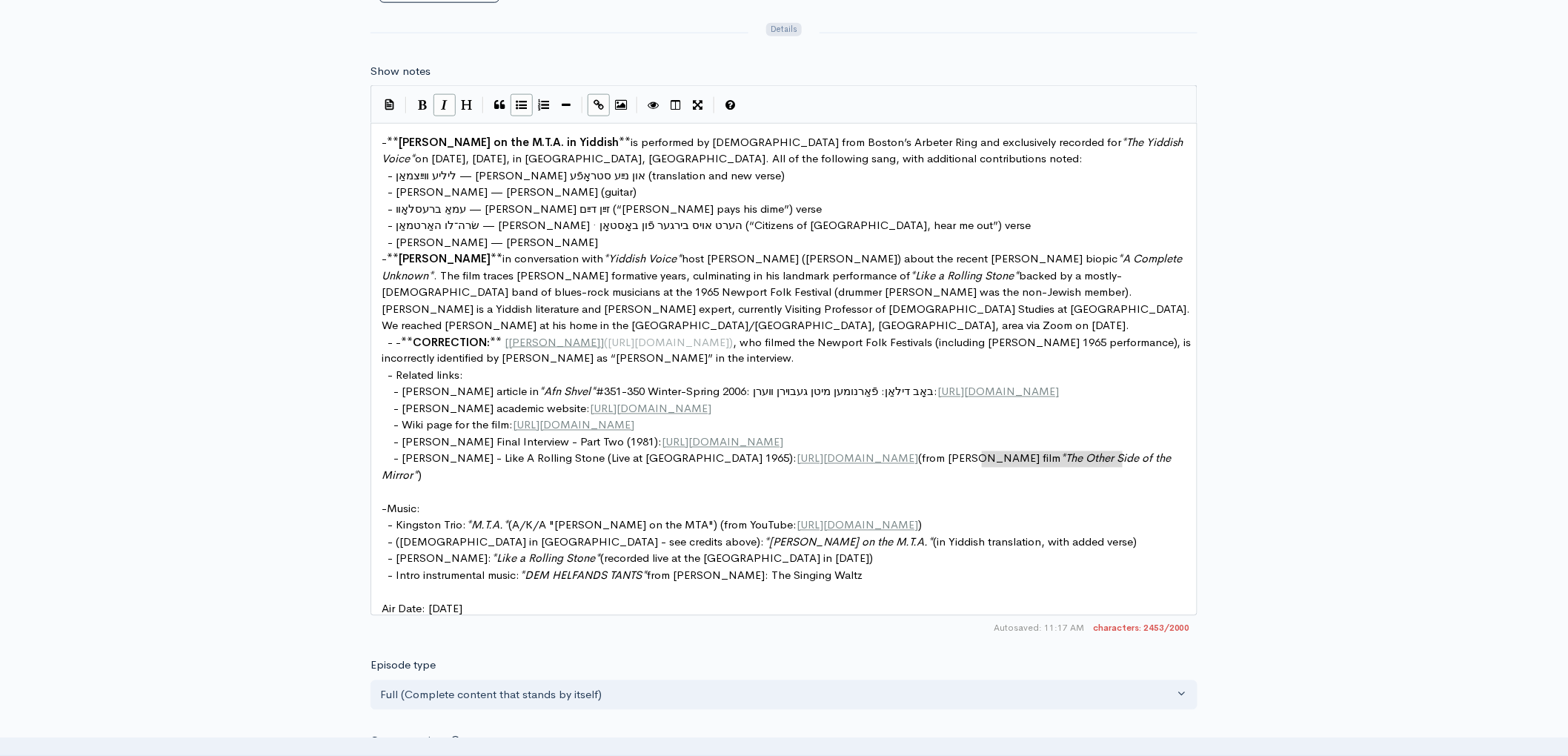
type textarea "The Other Side of the Mirror"
click at [600, 100] on icon "Create Link" at bounding box center [599, 104] width 10 height 11
click at [1013, 496] on pre "​" at bounding box center [790, 493] width 823 height 17
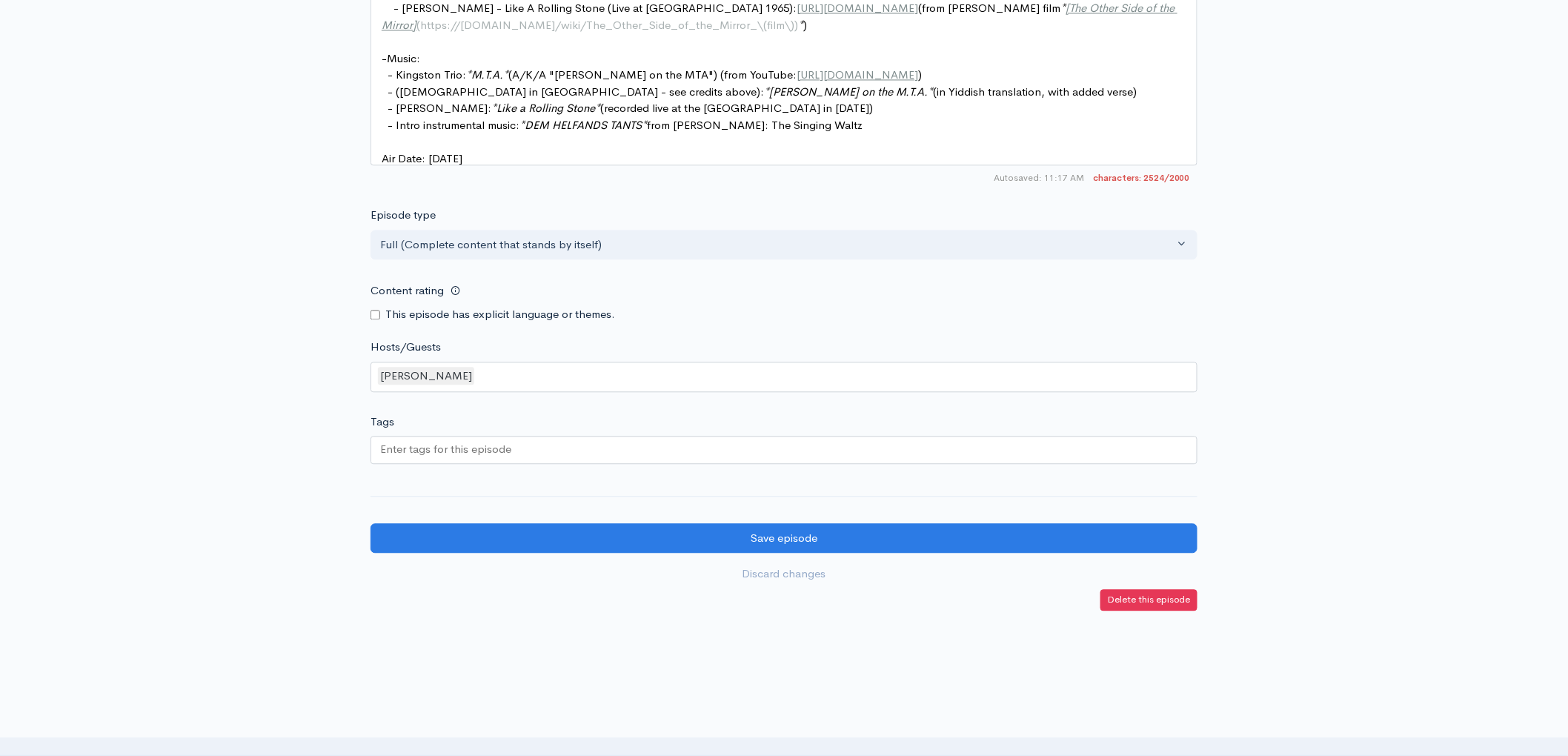
scroll to position [1283, 0]
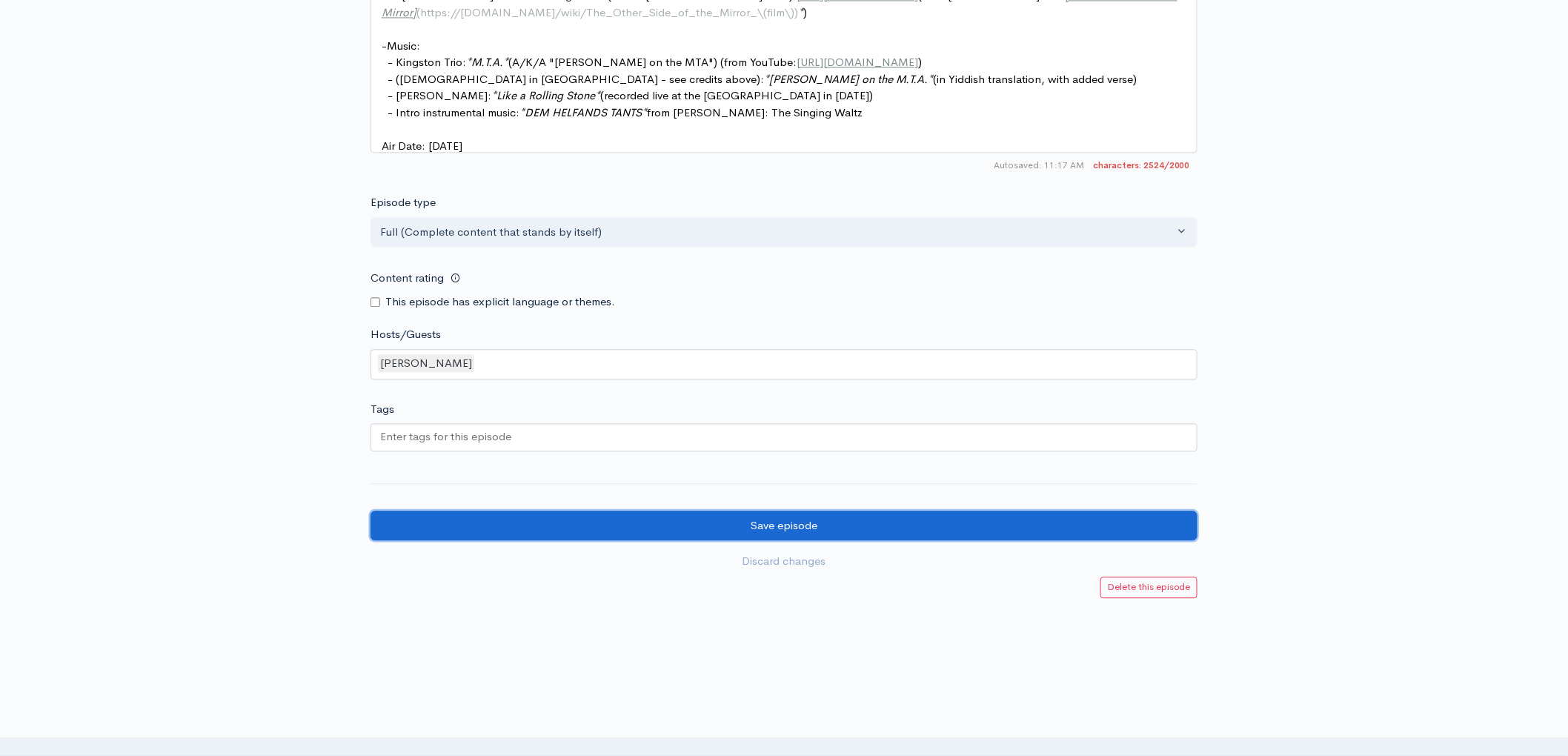
click at [770, 541] on input "Save episode" at bounding box center [784, 526] width 827 height 30
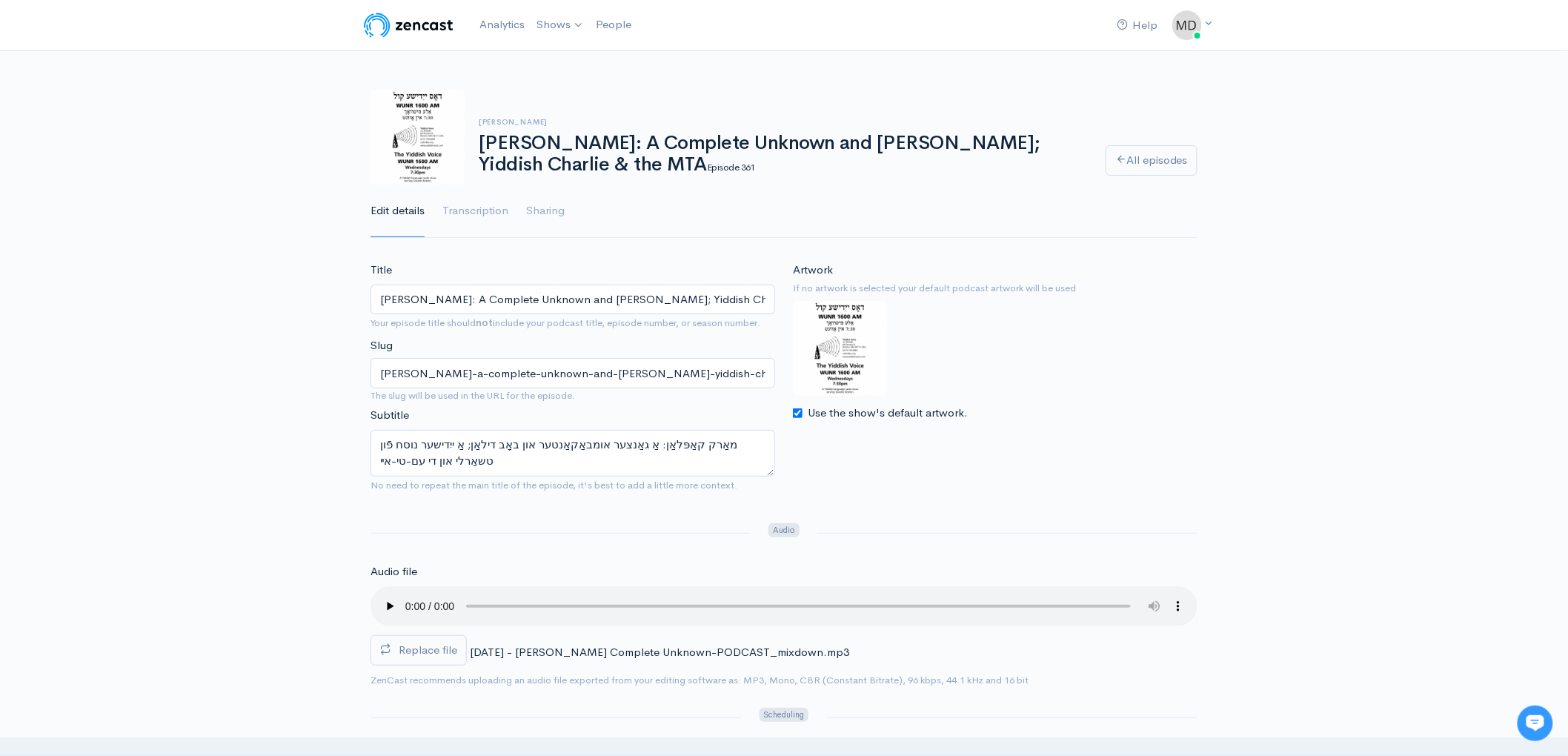
click at [1071, 137] on h1 "Marc Caplan: A Complete Unknown and Bob Dylan; Yiddish Charlie & the MTA Episod…" at bounding box center [783, 154] width 609 height 43
click at [723, 300] on input "Marc Caplan: A Complete Unknown and Bob Dylan; Yiddish Charlie & the MTA" at bounding box center [572, 299] width 405 height 30
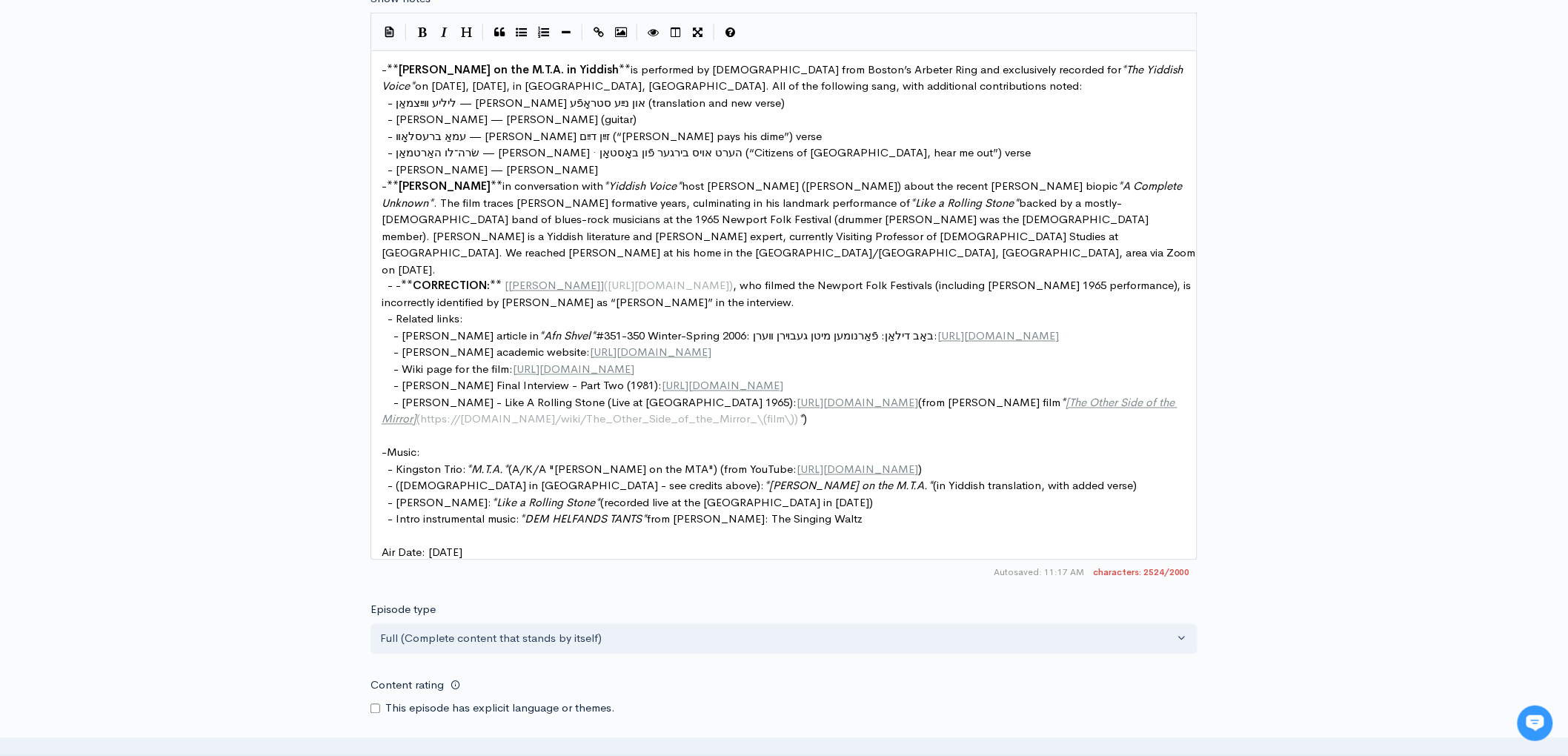
scroll to position [891, 0]
type input "[PERSON_NAME]: A Complete Unknown and [PERSON_NAME]; Yiddish Charlie on the MTA"
click at [496, 224] on span "backed by a mostly-[DEMOGRAPHIC_DATA] band of blues-rock musicians at the 1965 …" at bounding box center [790, 238] width 817 height 81
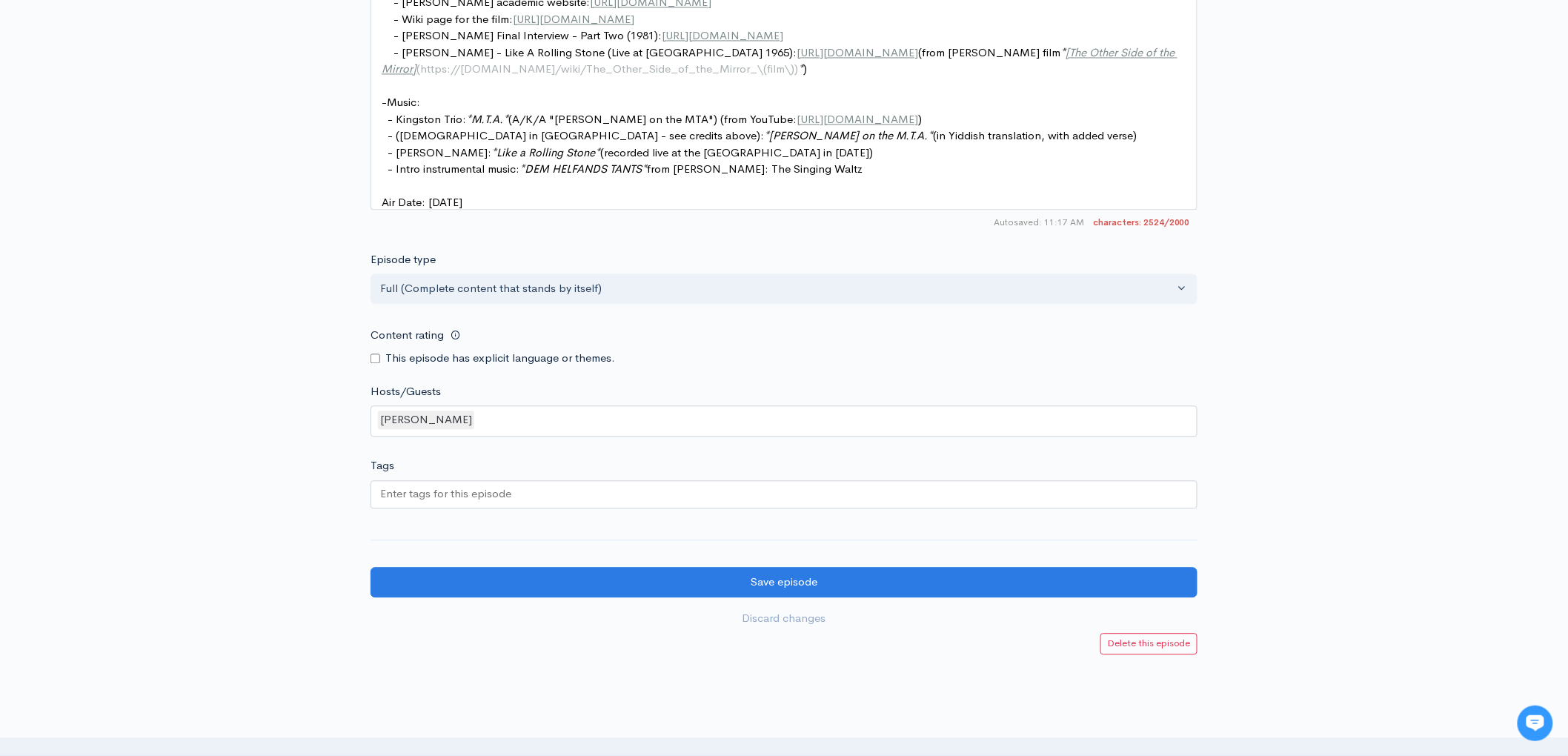
scroll to position [1316, 0]
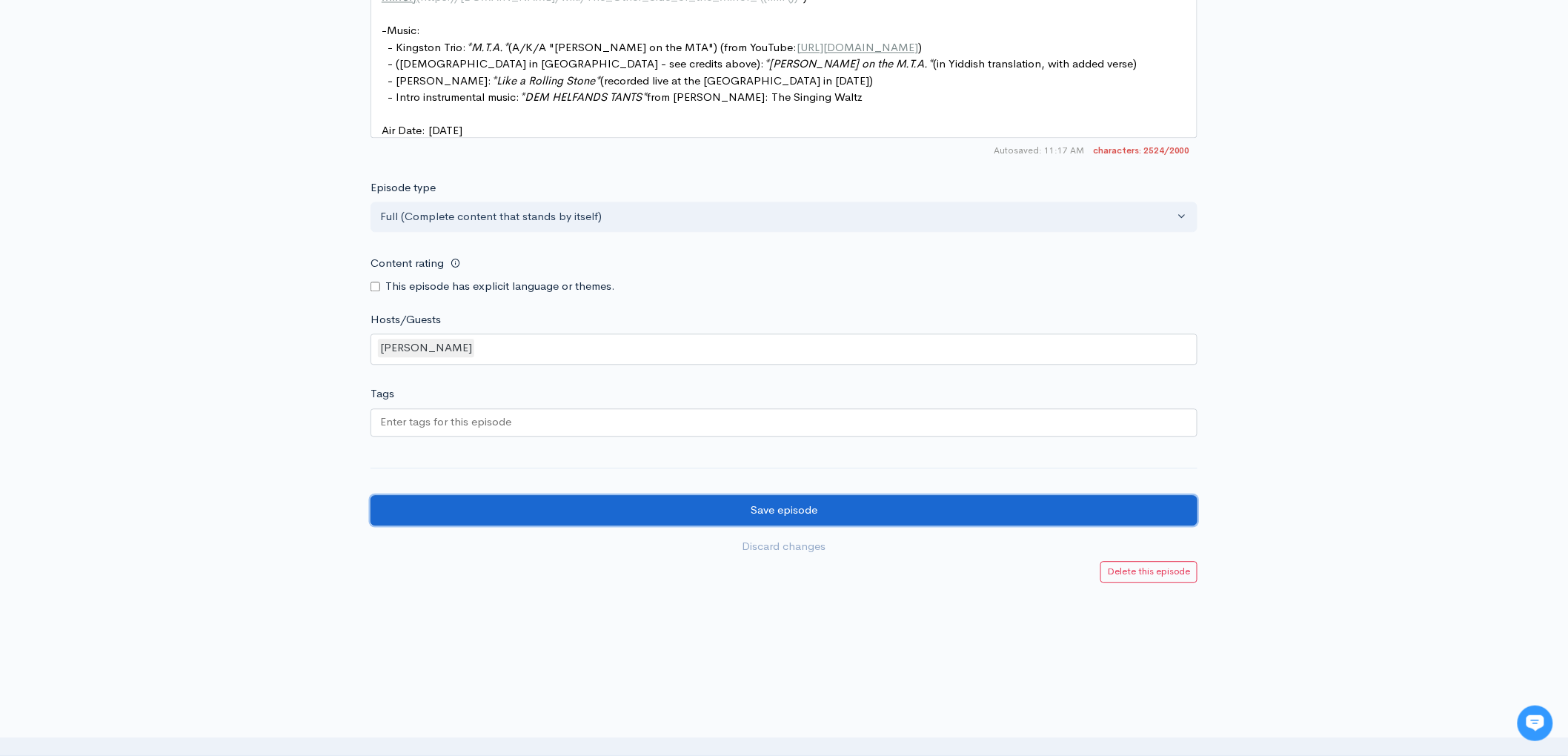
click at [785, 507] on input "Save episode" at bounding box center [784, 510] width 827 height 30
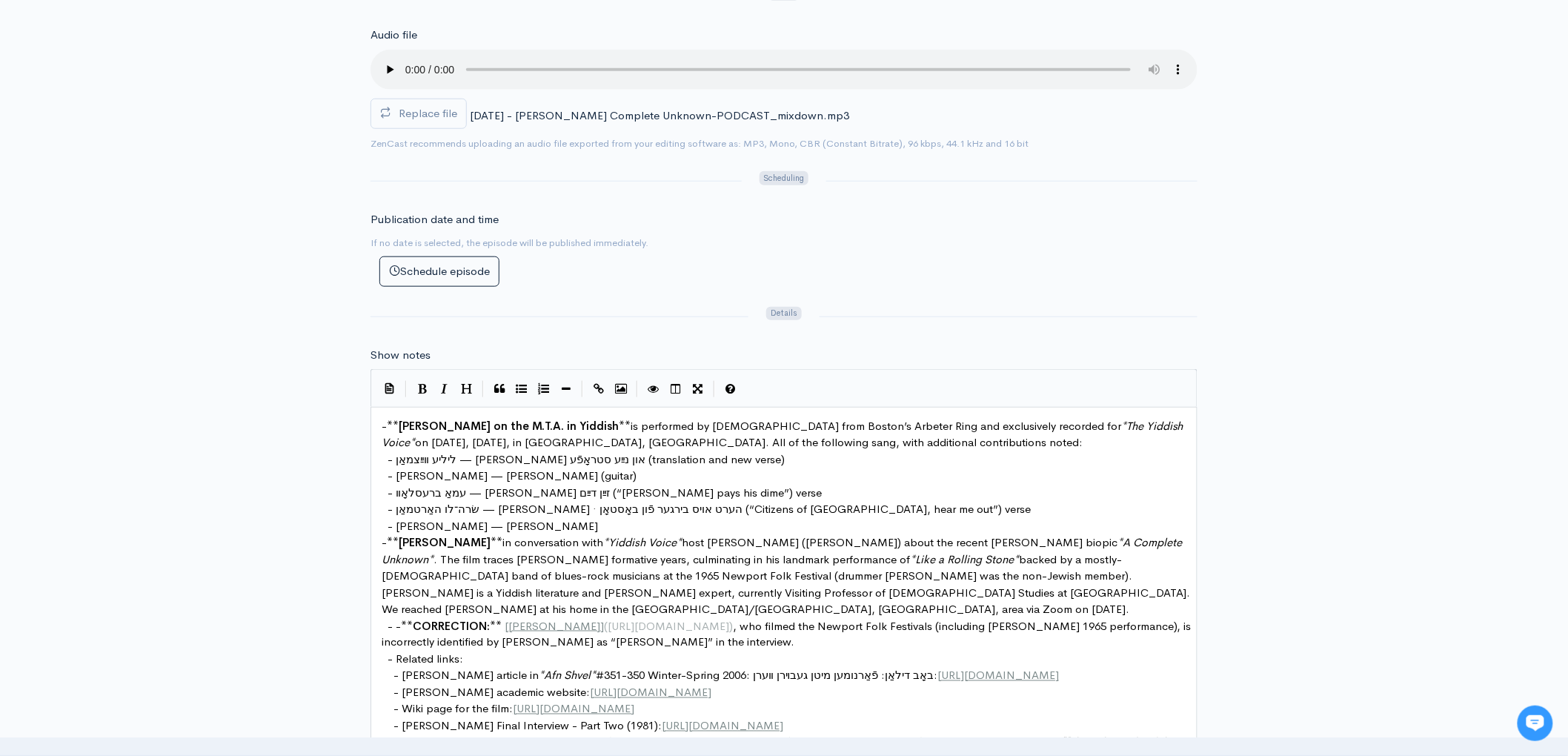
scroll to position [538, 0]
click at [515, 427] on span "Charlie on the M.T.A. in Yiddish" at bounding box center [508, 424] width 220 height 14
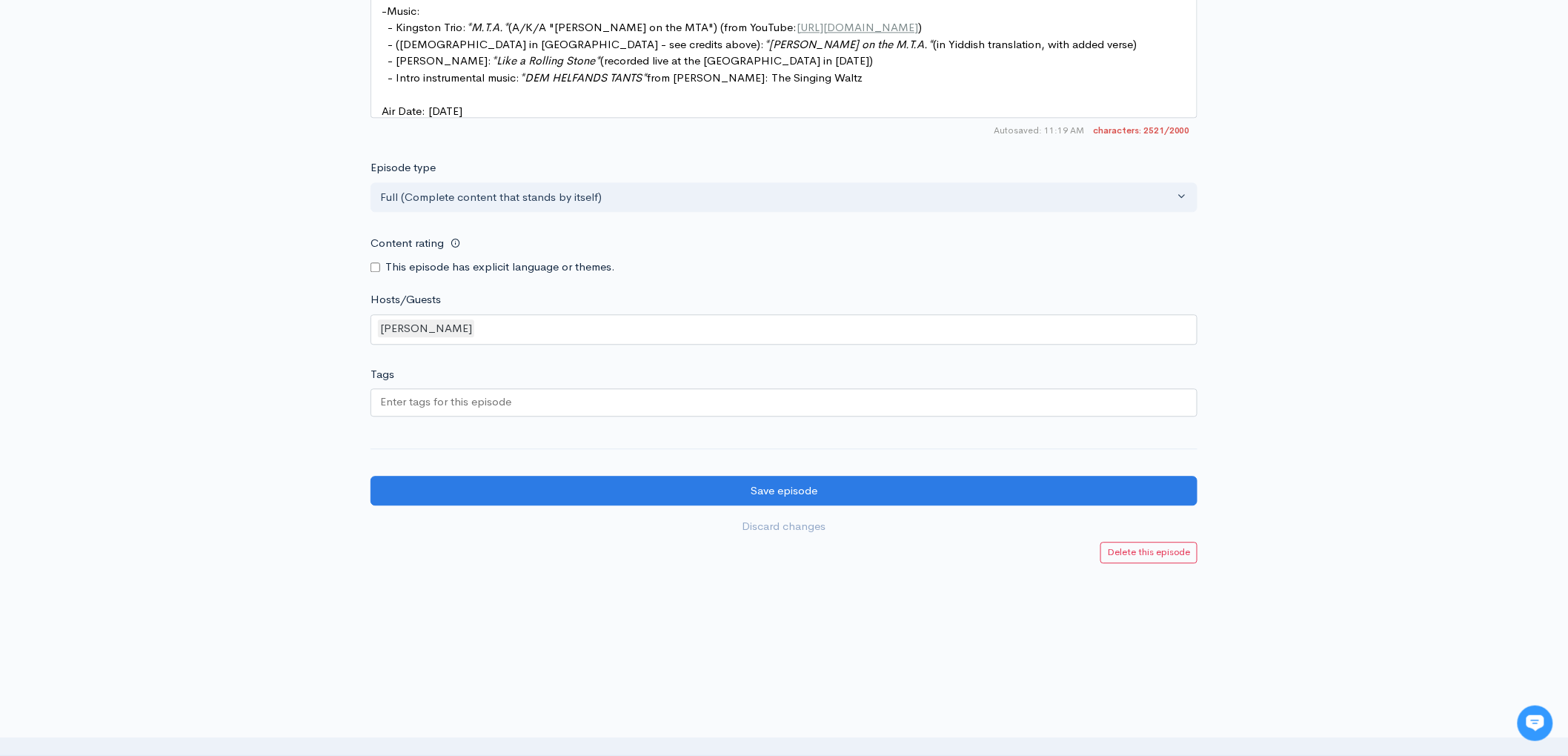
scroll to position [1331, 0]
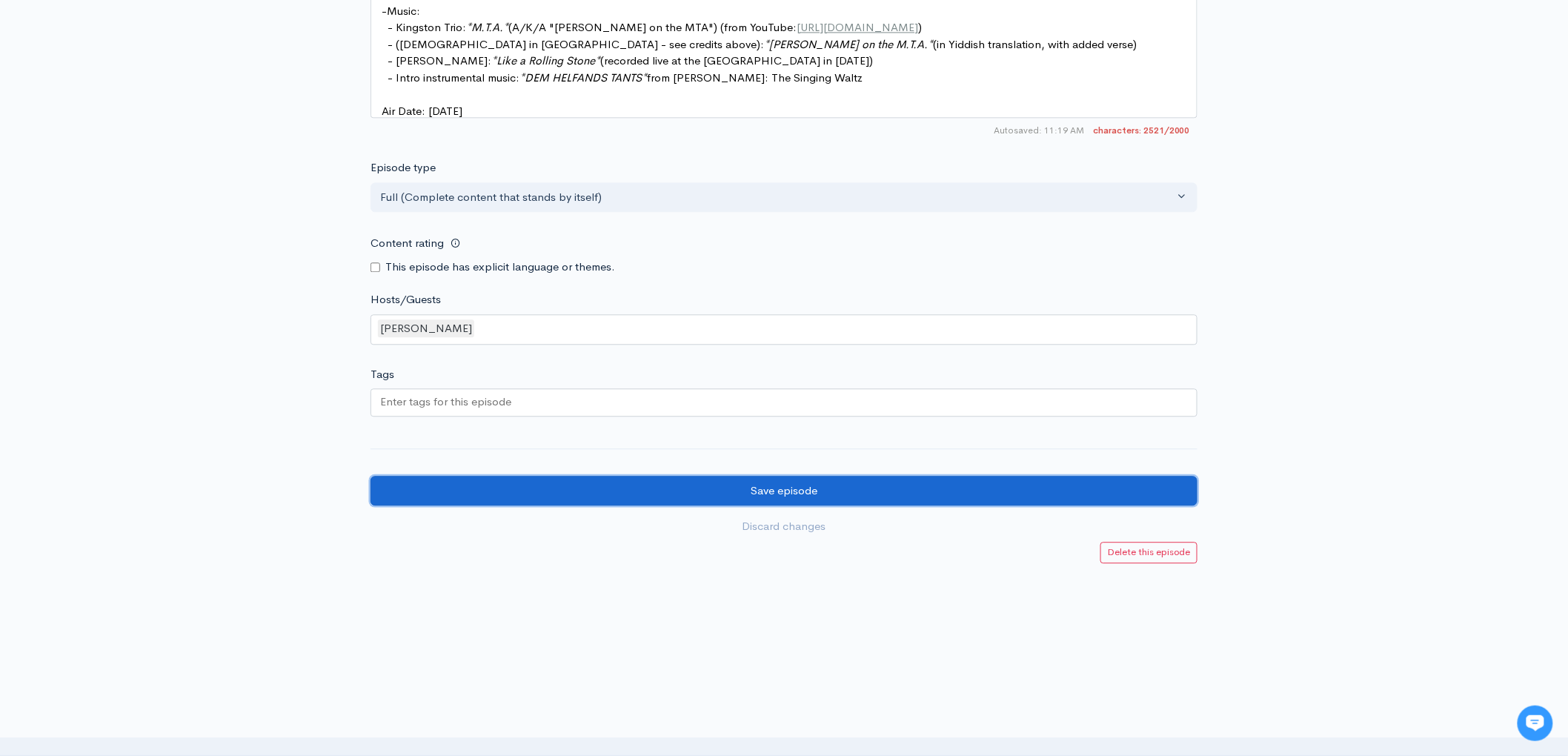
click at [764, 490] on input "Save episode" at bounding box center [784, 490] width 827 height 30
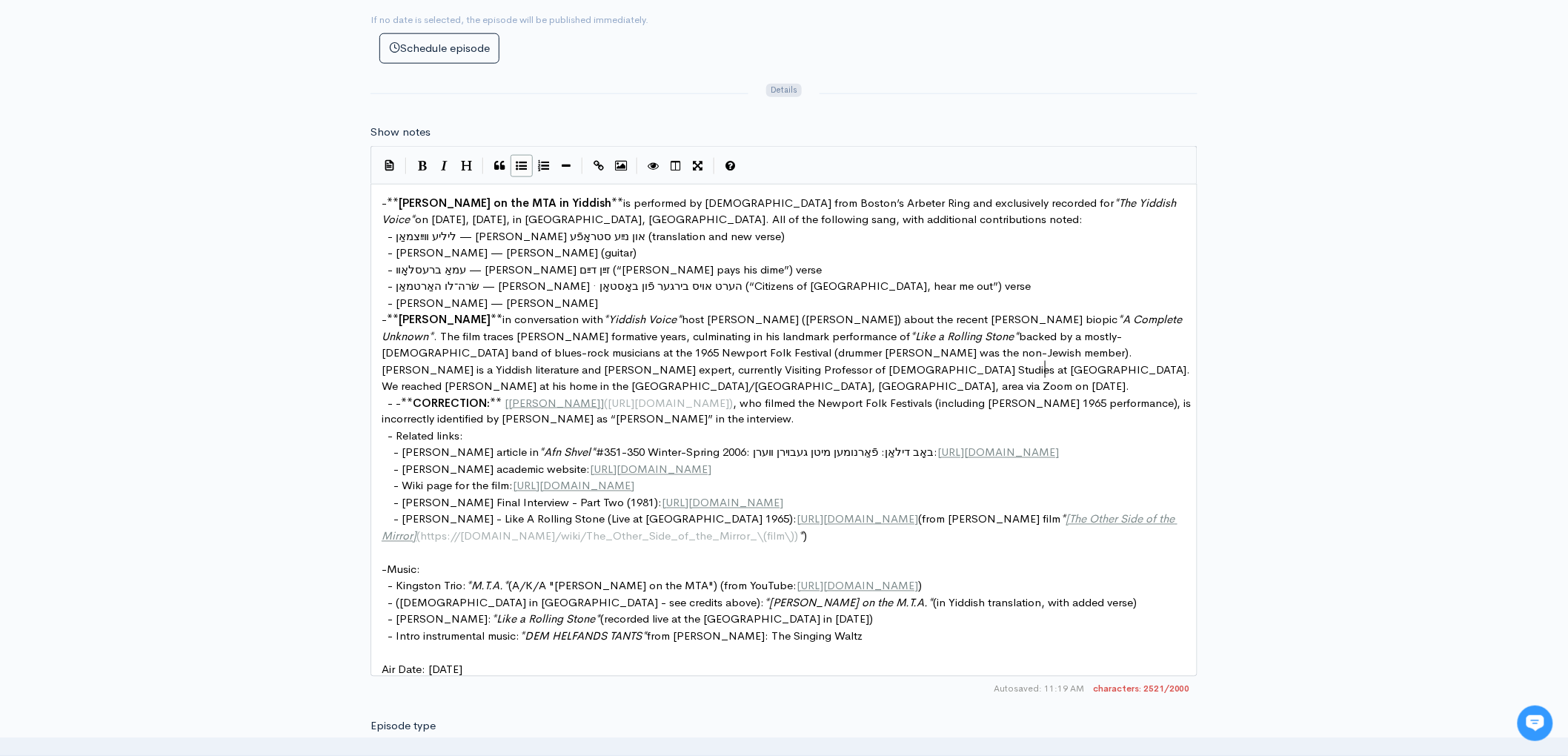
scroll to position [5, 0]
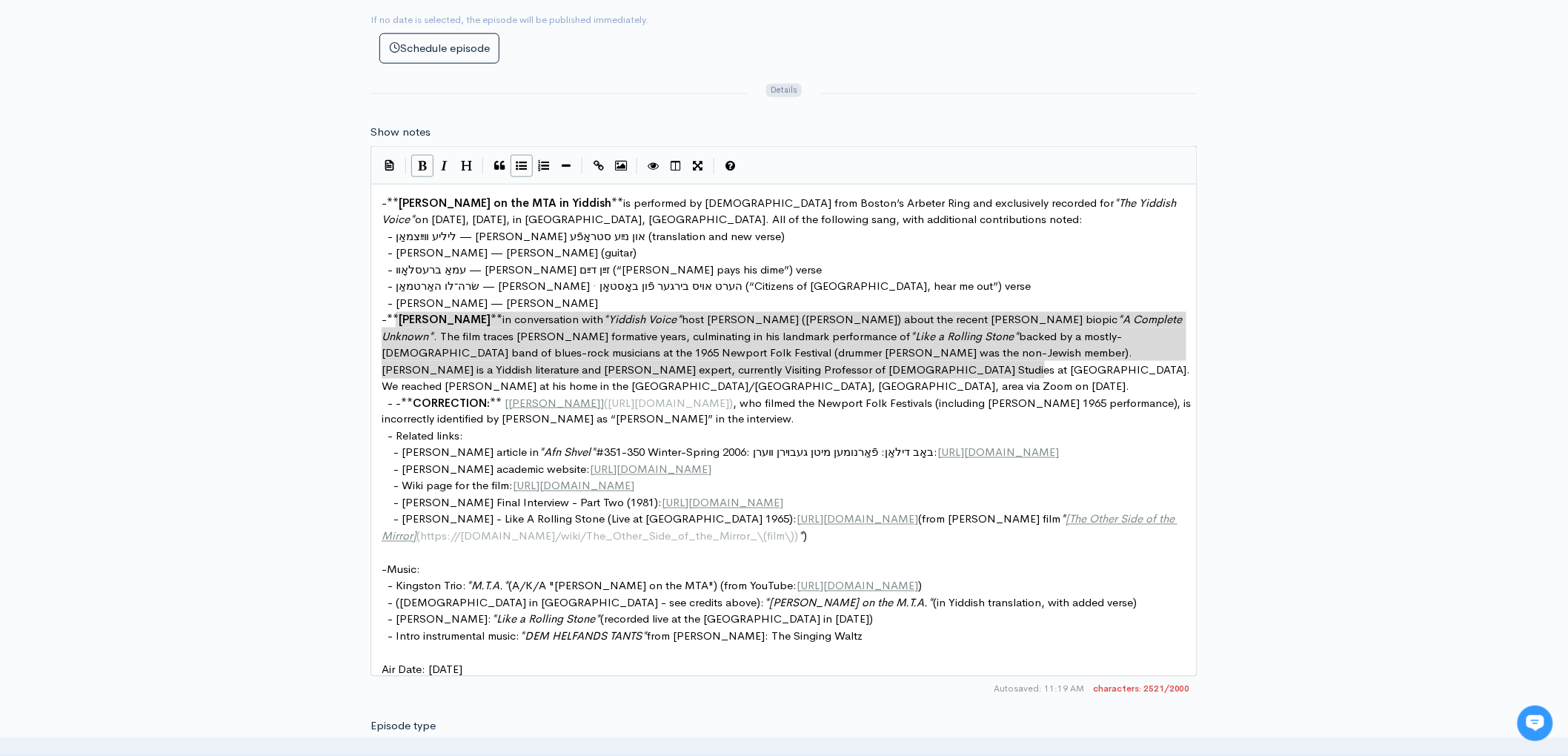
type textarea "- **Marc Caplan** in conversation with *Yiddish Voice* host Mark David (Meyer) …"
drag, startPoint x: 1057, startPoint y: 373, endPoint x: 351, endPoint y: 318, distance: 708.1
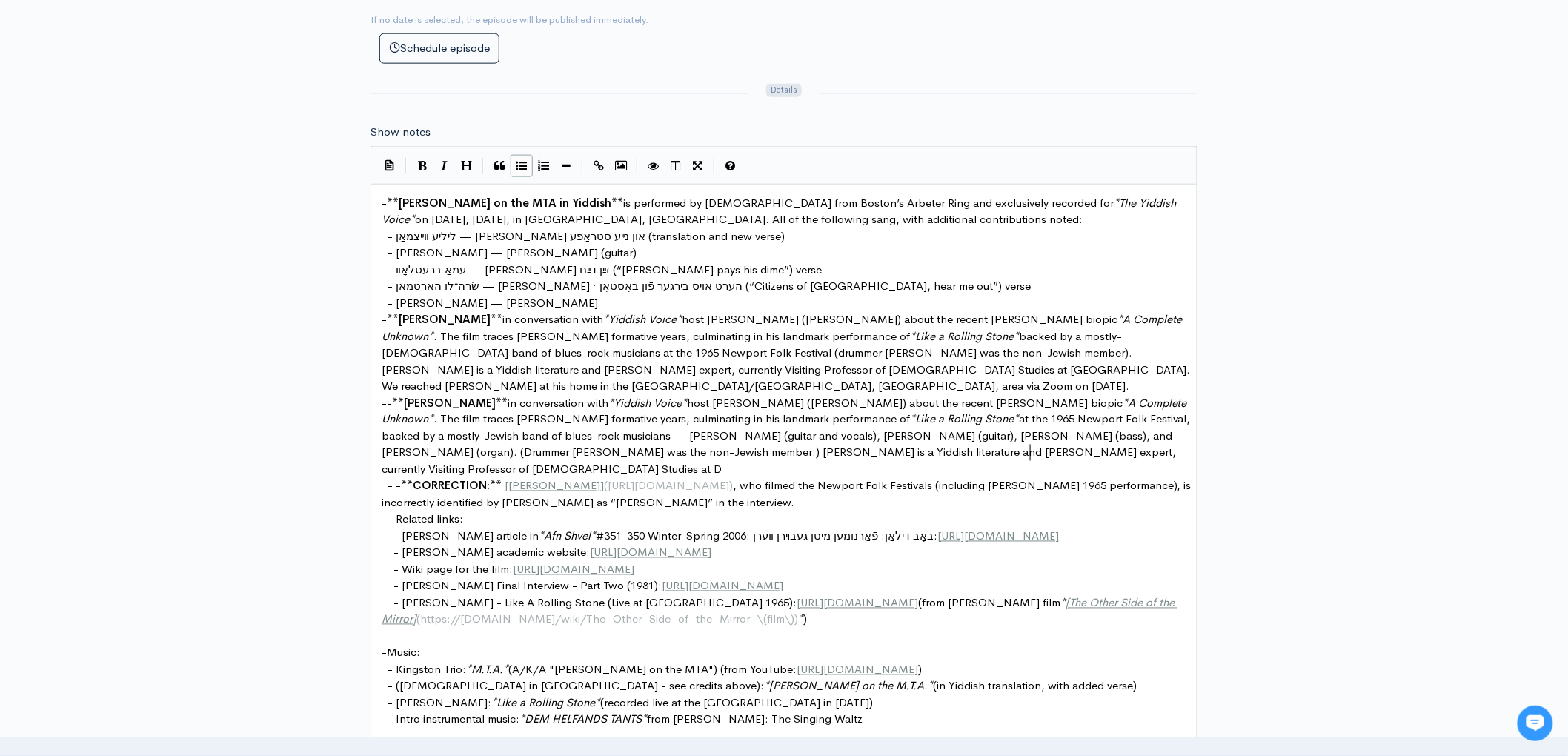
click at [406, 479] on span "**" at bounding box center [407, 486] width 12 height 14
type textarea "backed by"
drag, startPoint x: 1055, startPoint y: 398, endPoint x: 1007, endPoint y: 401, distance: 48.1
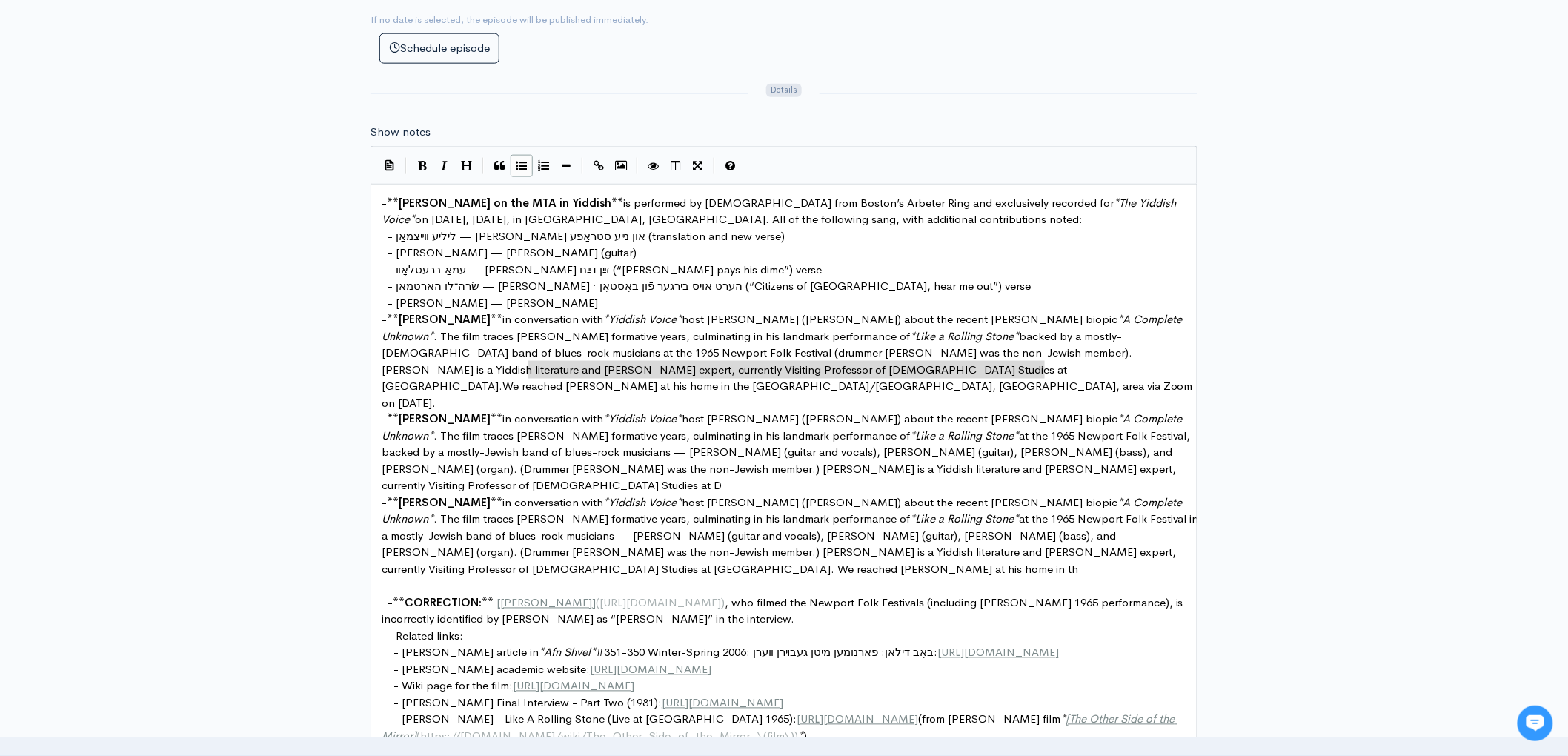
type textarea "We reached Marc at his home in the Dartmouth College/Hanover, NH, area via Zoom…"
drag, startPoint x: 1051, startPoint y: 367, endPoint x: 533, endPoint y: 372, distance: 518.0
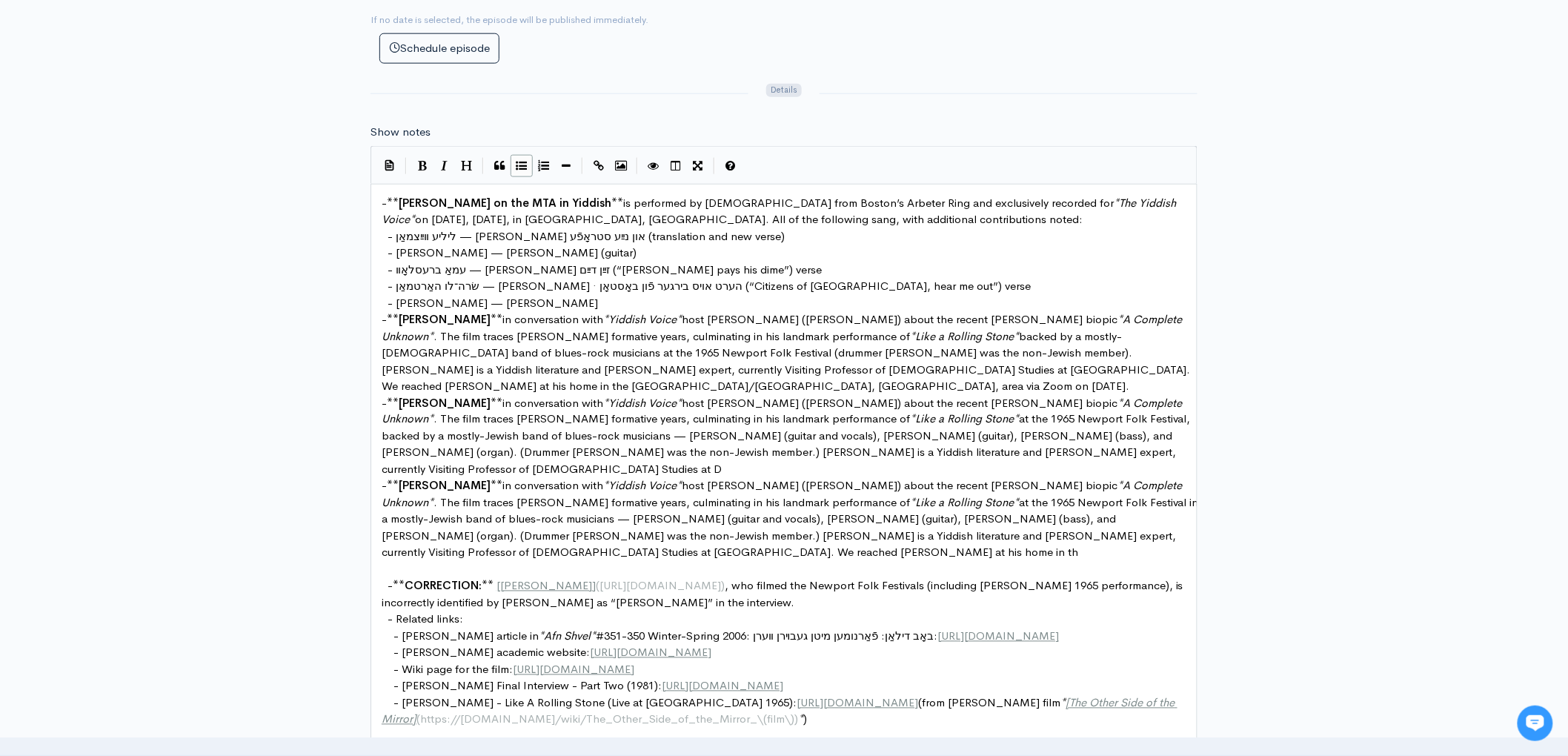
type textarea "We reached Marc at his home in th"
drag, startPoint x: 1060, startPoint y: 505, endPoint x: 1061, endPoint y: 517, distance: 12.0
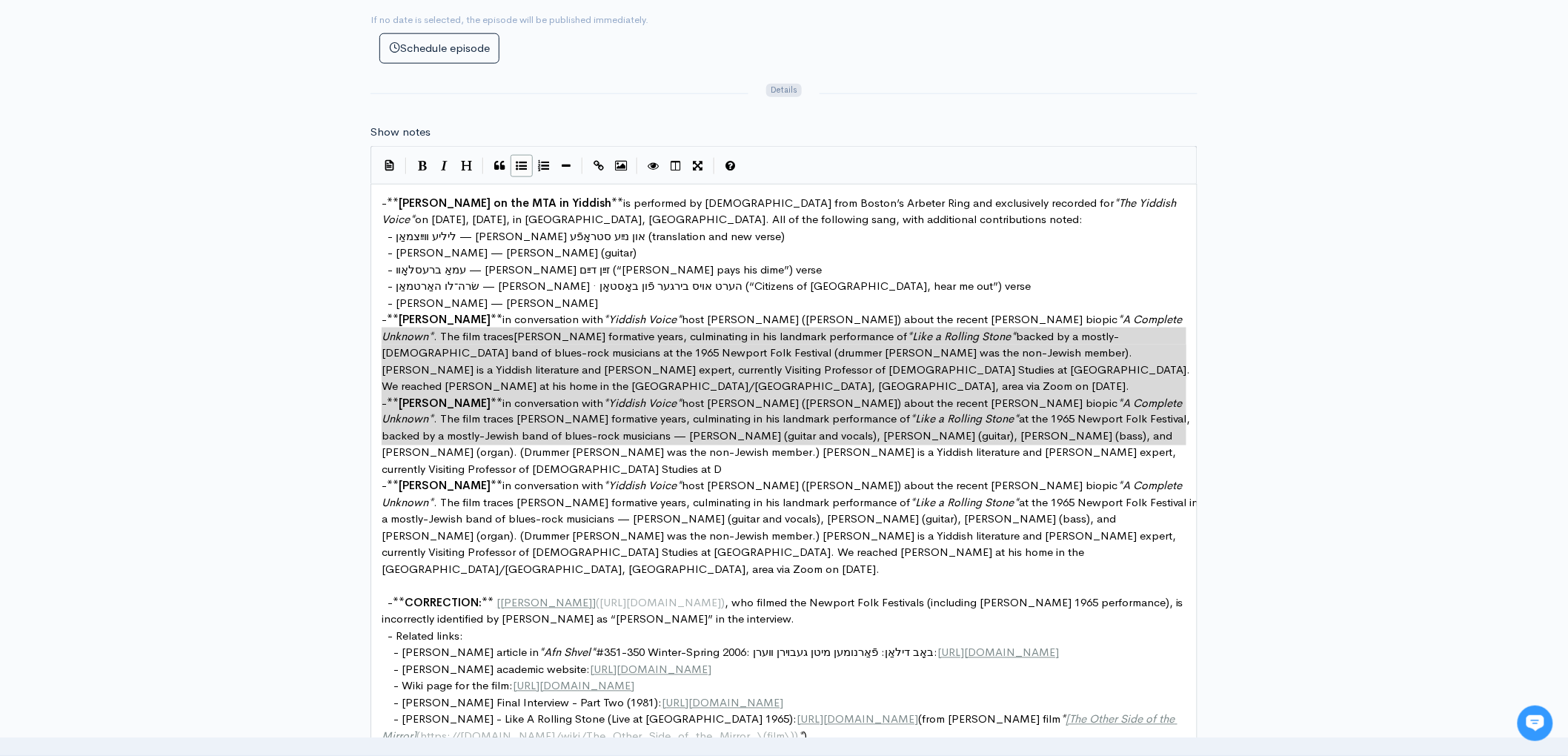
type textarea "- **Marc Caplan** in conversation with *Yiddish Voice* host Mark David (Meyer) …"
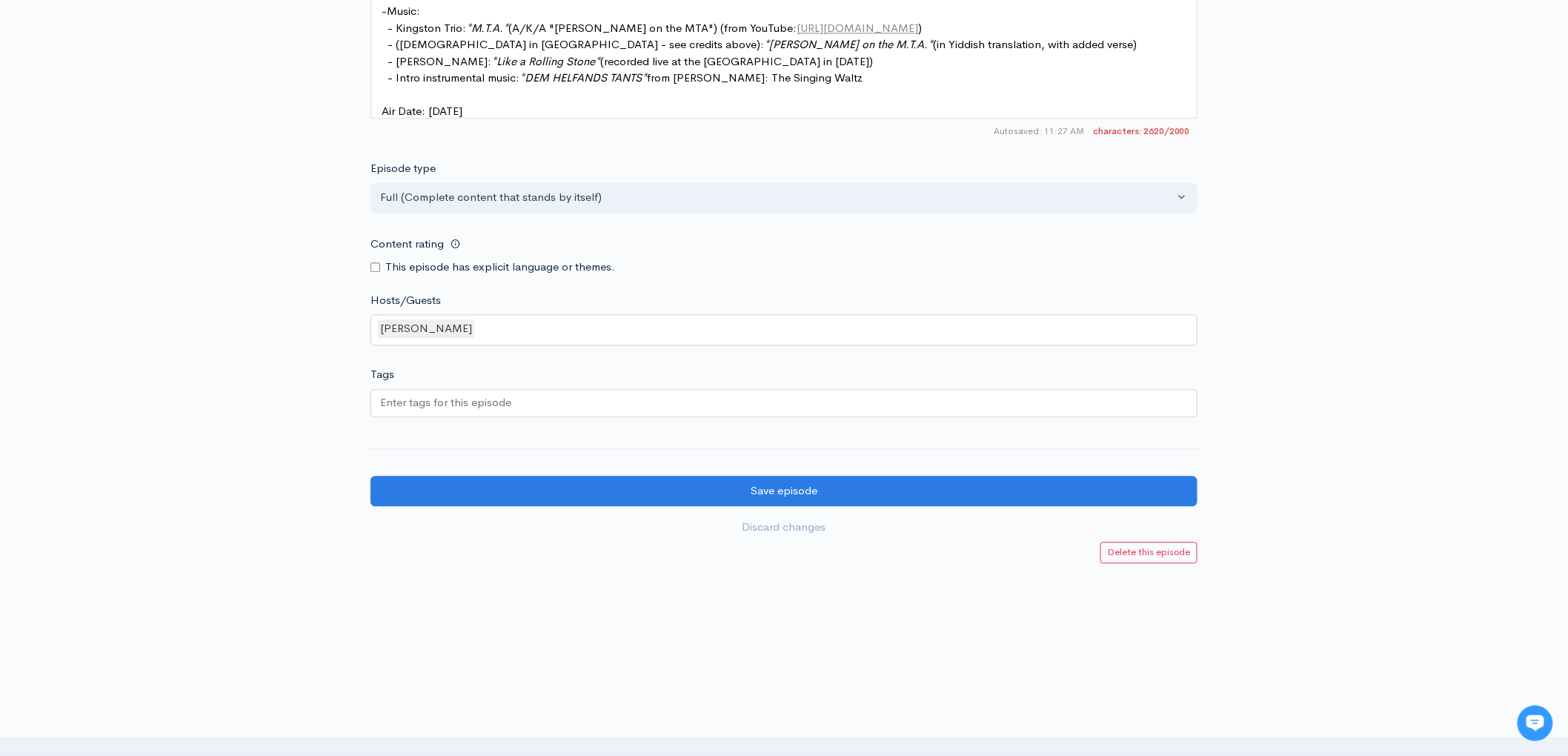
scroll to position [1350, 0]
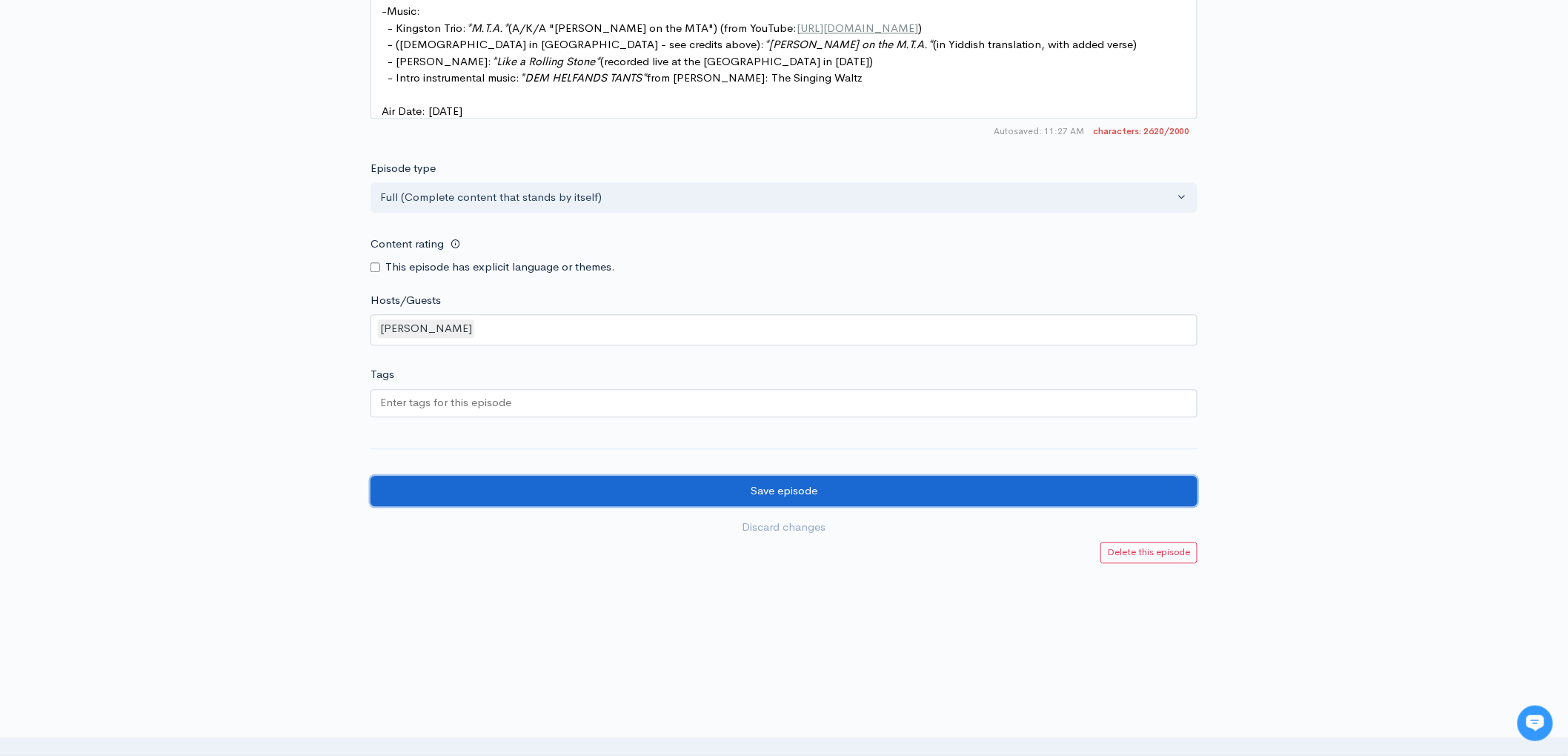
click at [771, 491] on input "Save episode" at bounding box center [784, 490] width 827 height 30
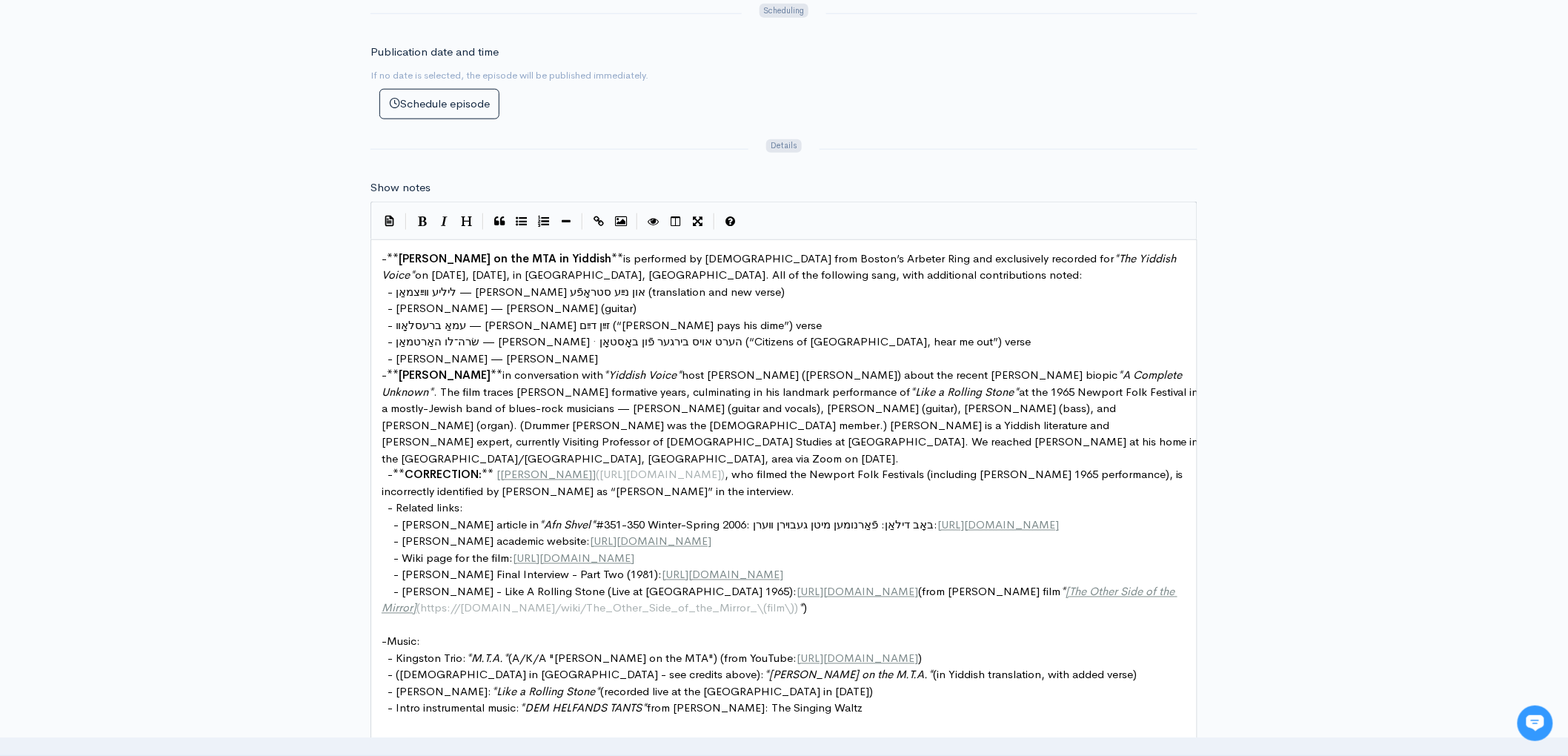
scroll to position [705, 0]
click at [758, 293] on span "- ליליע װײַצמאַן — [PERSON_NAME] און נײַע סטראָפֿע (translation and new verse)" at bounding box center [586, 291] width 397 height 14
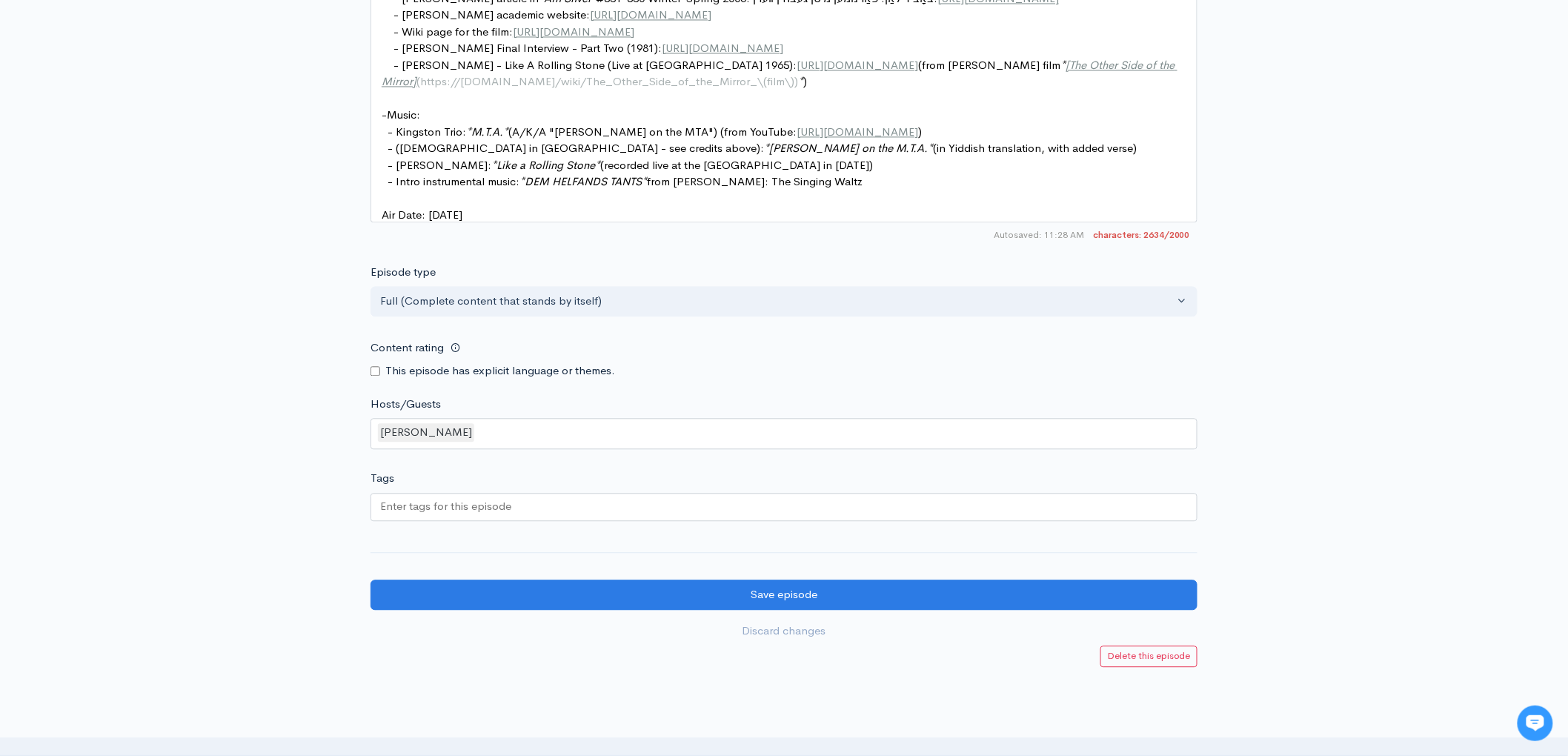
scroll to position [1231, 0]
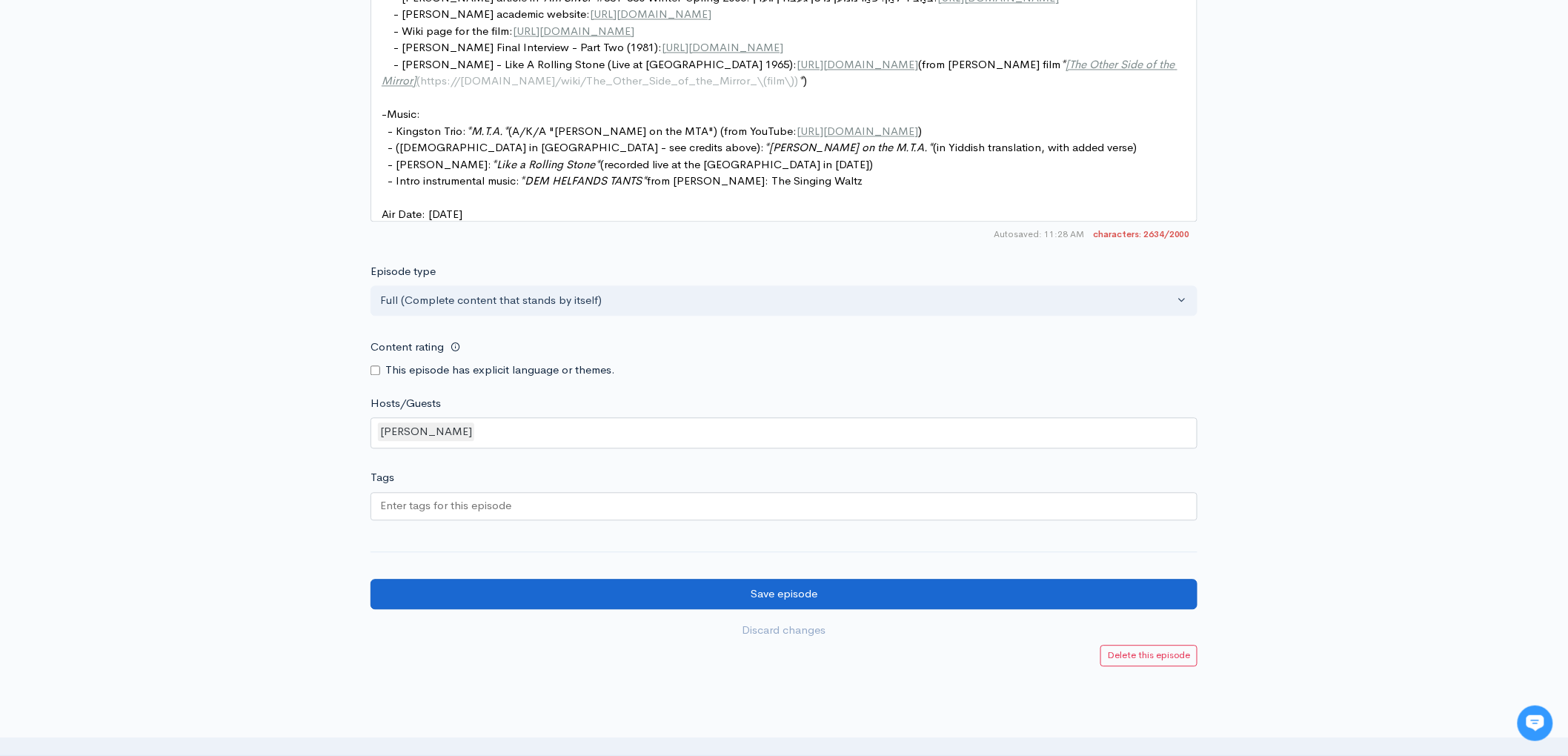
type textarea ", introduction"
click at [767, 609] on input "Save episode" at bounding box center [784, 594] width 827 height 30
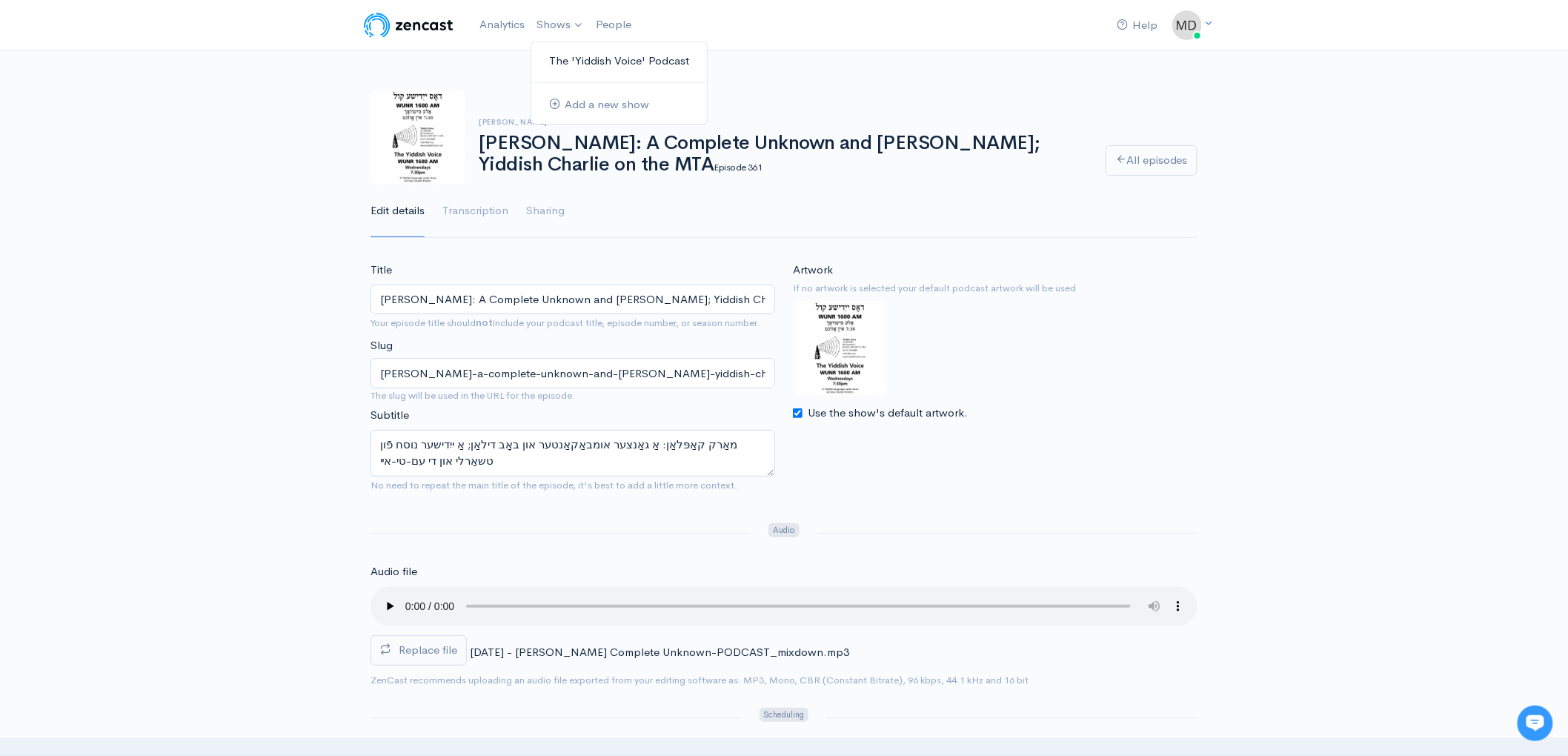
click at [571, 60] on link "The 'Yiddish Voice' Podcast" at bounding box center [619, 61] width 175 height 26
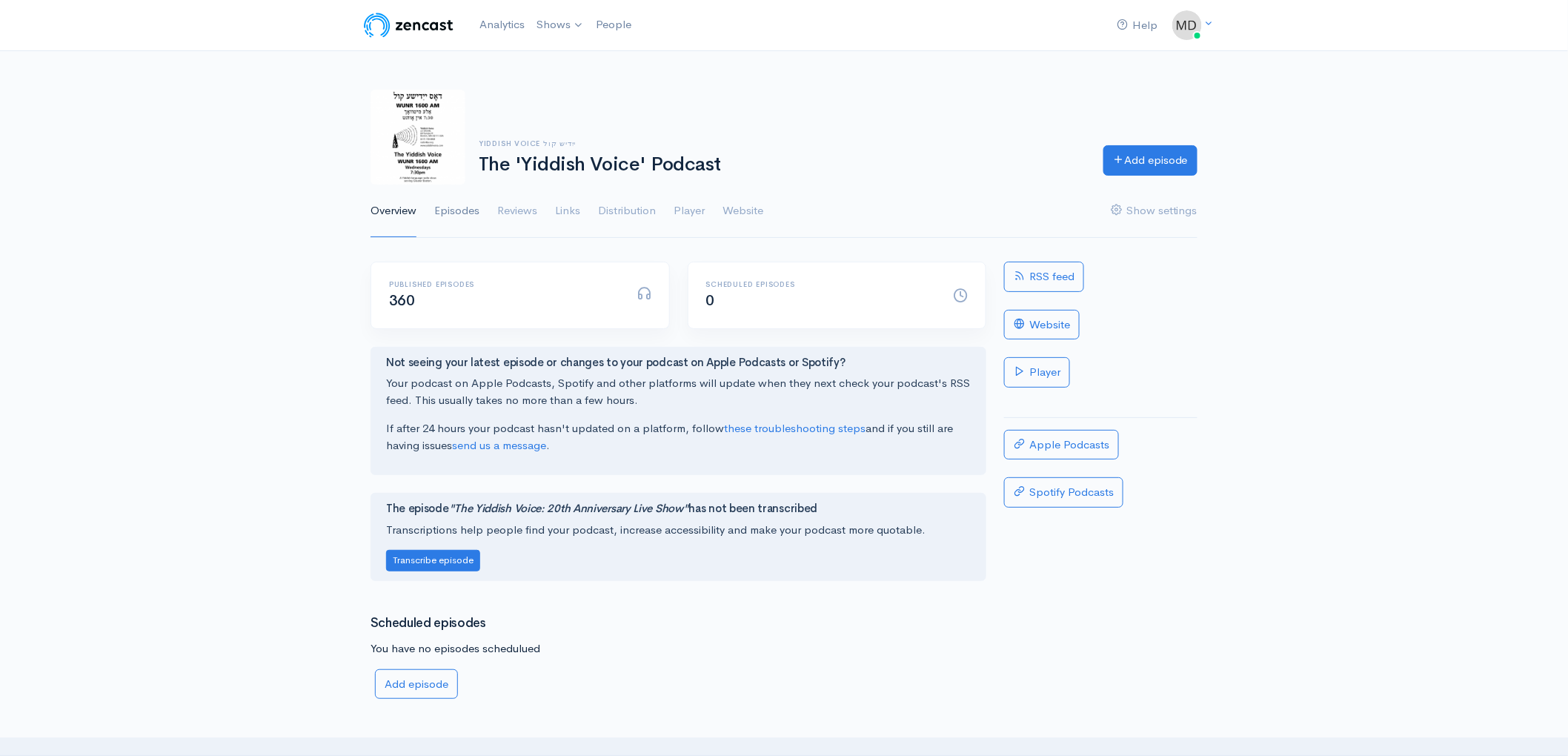
click at [453, 211] on link "Episodes" at bounding box center [457, 210] width 45 height 53
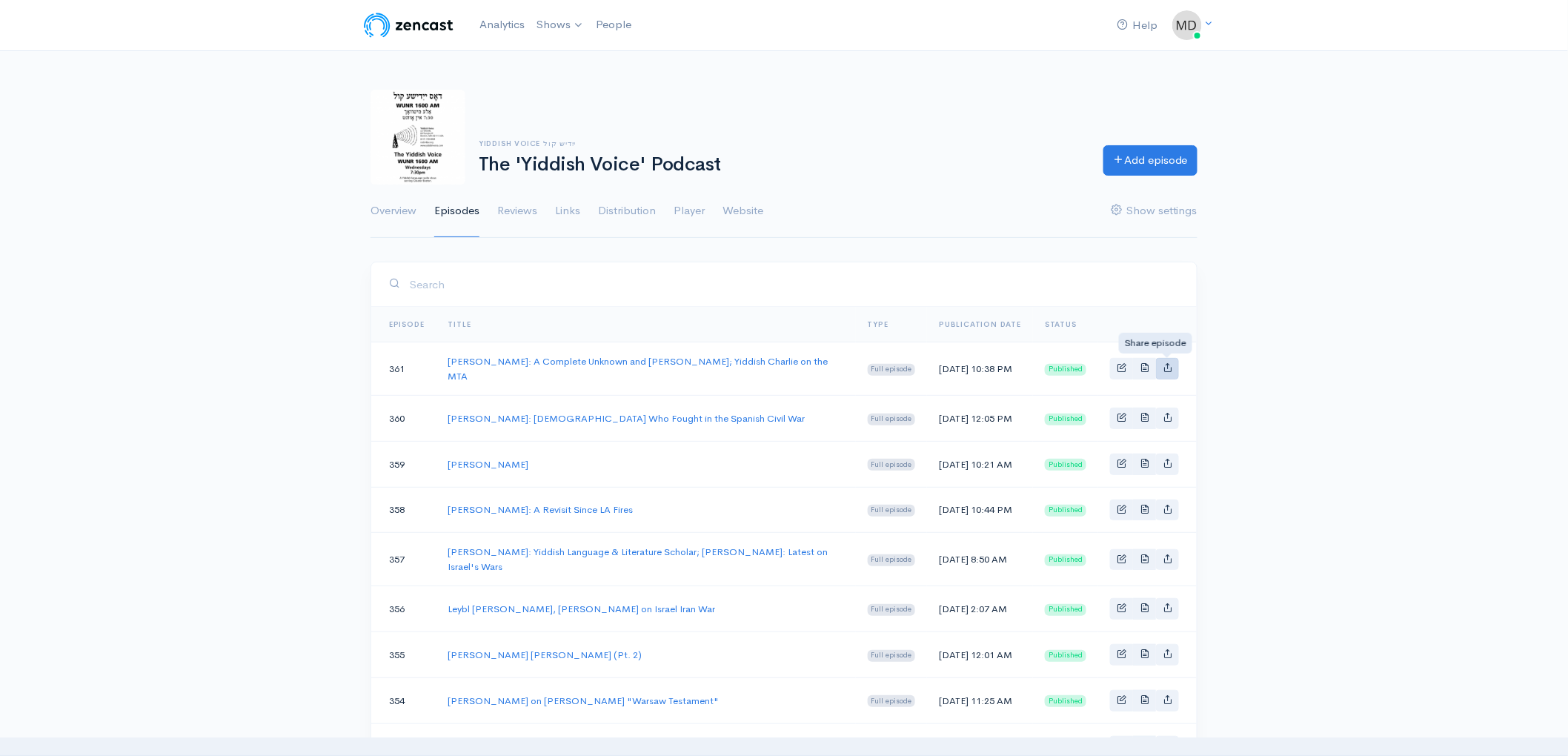
click at [1165, 369] on icon "Basic example" at bounding box center [1167, 367] width 10 height 10
type input "[URL][DOMAIN_NAME][PERSON_NAME][PERSON_NAME]"
type input "[URL][DOMAIN_NAME]"
type input "<iframe src='[URL][DOMAIN_NAME]' width='100%' height='190' frameborder='0' scro…"
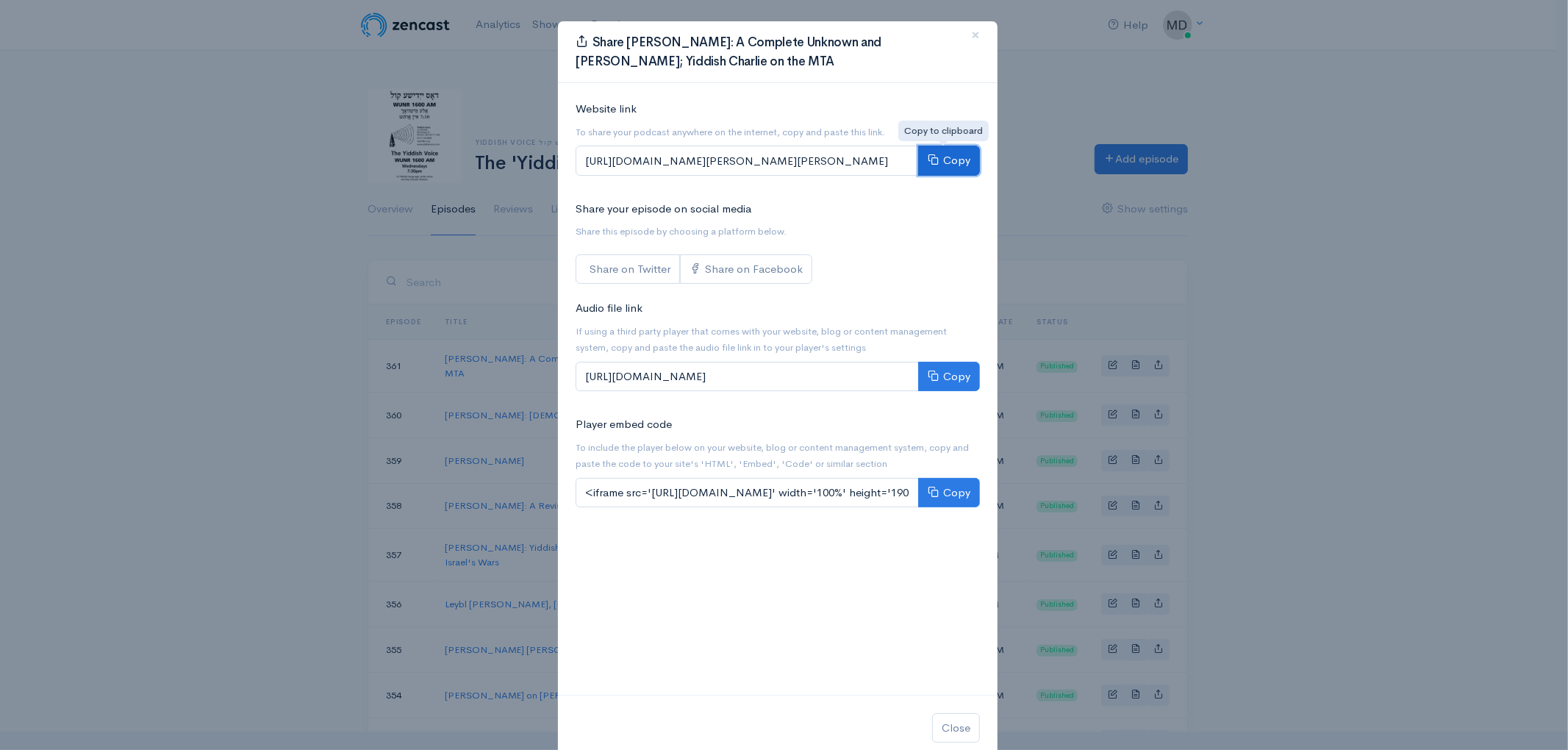
click at [952, 156] on button "Copy" at bounding box center [949, 160] width 62 height 30
click at [1427, 287] on div "Share [PERSON_NAME]: A Complete Unknown and [PERSON_NAME]; Yiddish [PERSON_NAME…" at bounding box center [784, 375] width 1568 height 750
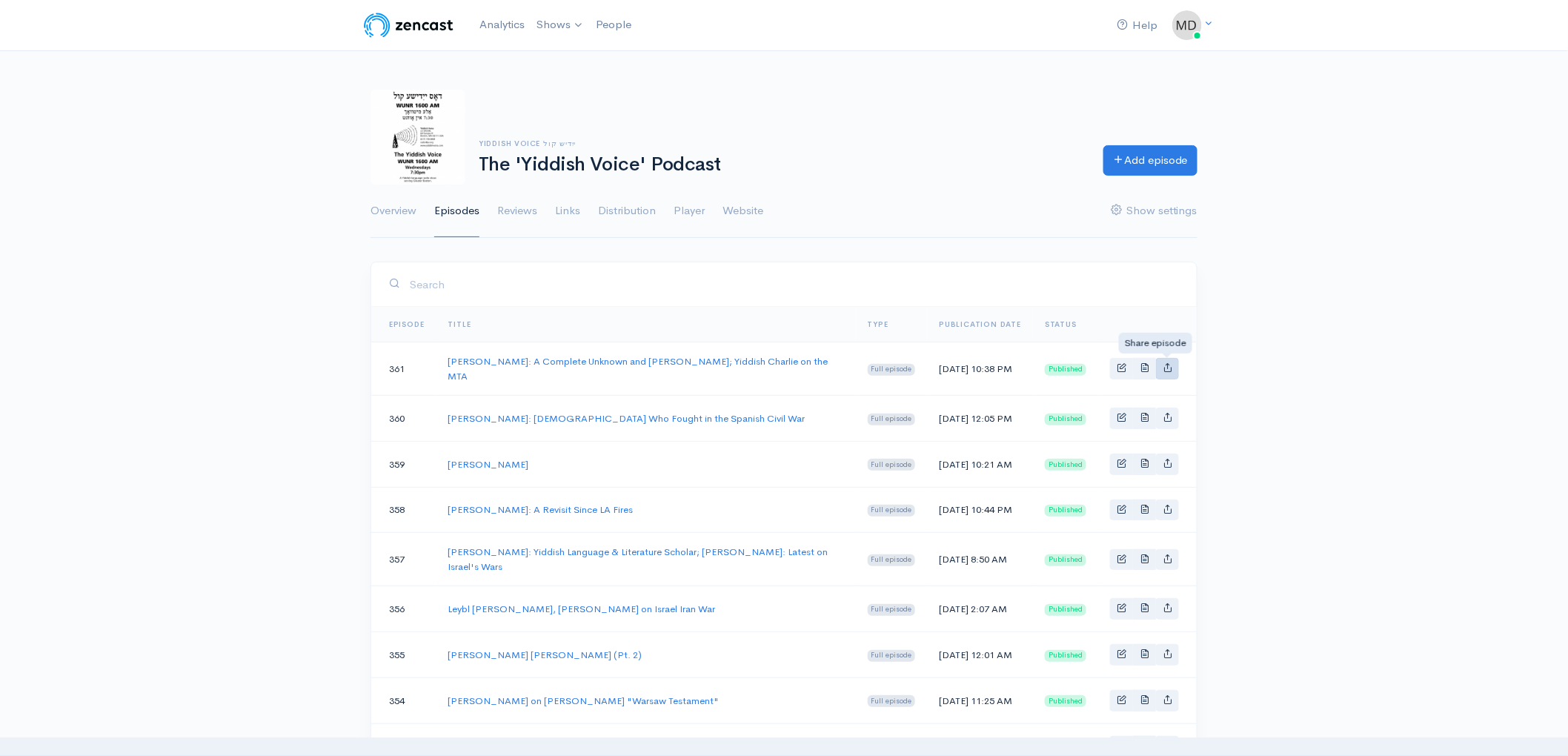
click at [1169, 364] on icon "Basic example" at bounding box center [1167, 367] width 10 height 10
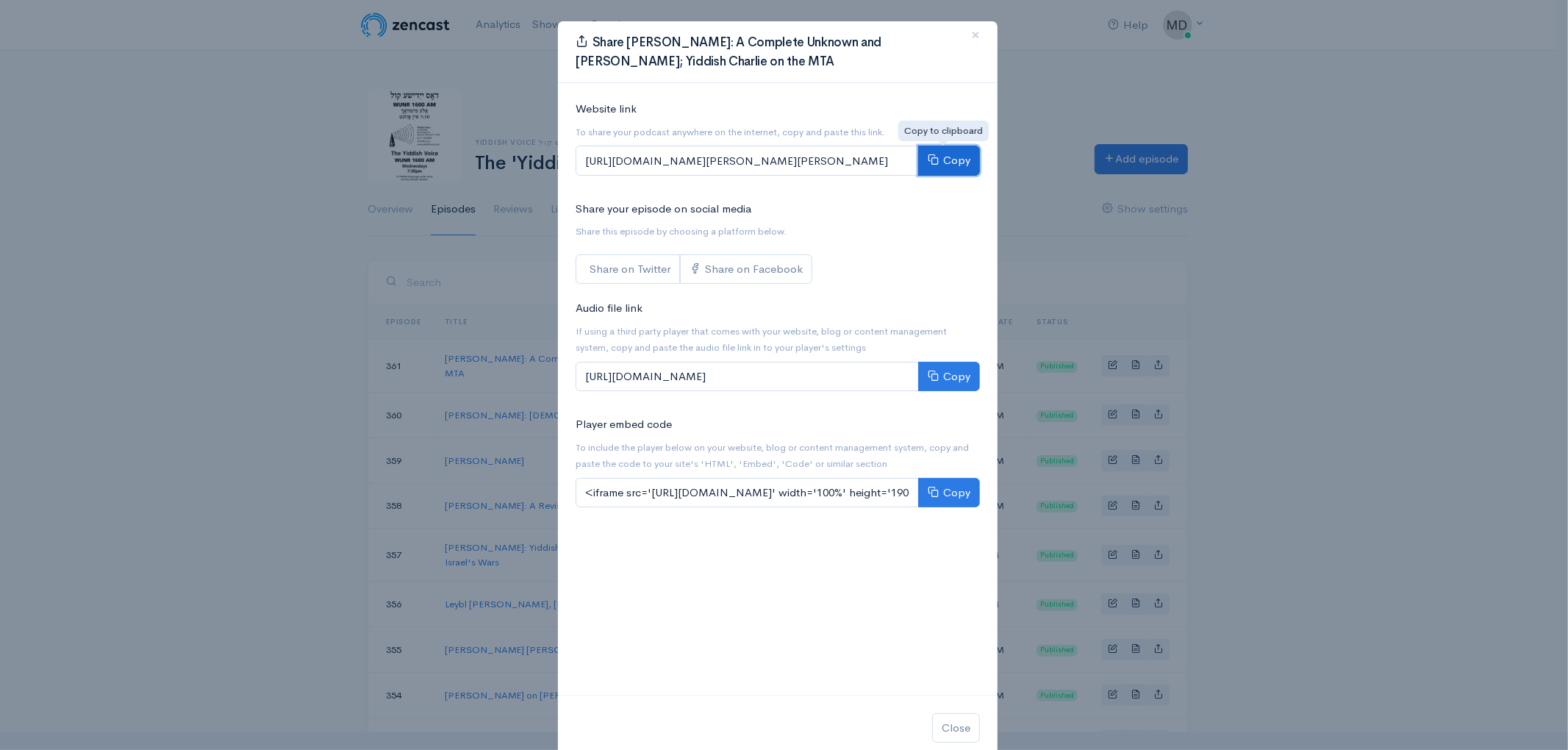
click at [940, 157] on button "Copy" at bounding box center [949, 160] width 62 height 30
click at [1524, 193] on div "Share [PERSON_NAME]: A Complete Unknown and [PERSON_NAME]; Yiddish [PERSON_NAME…" at bounding box center [784, 375] width 1568 height 750
